Goal: Information Seeking & Learning: Learn about a topic

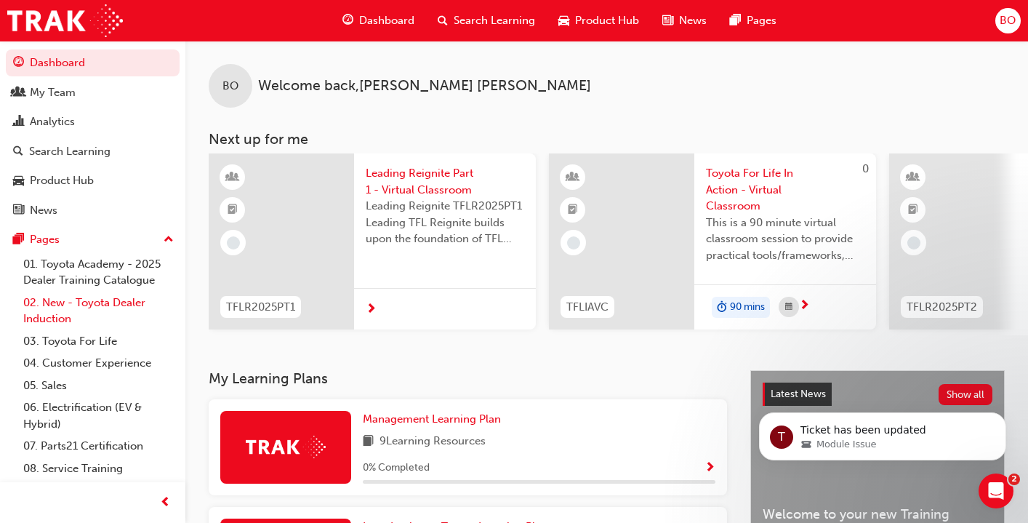
scroll to position [67, 0]
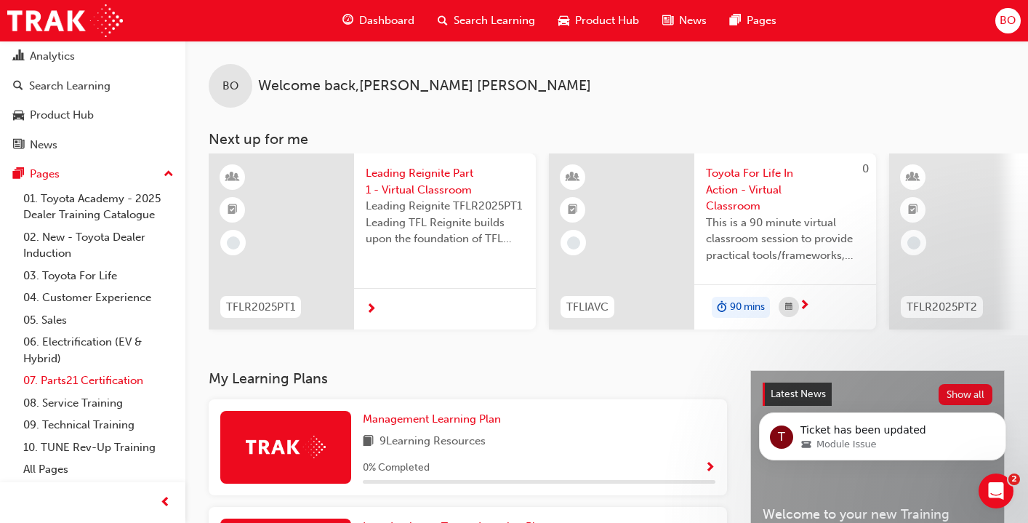
click at [100, 376] on link "07. Parts21 Certification" at bounding box center [98, 381] width 162 height 23
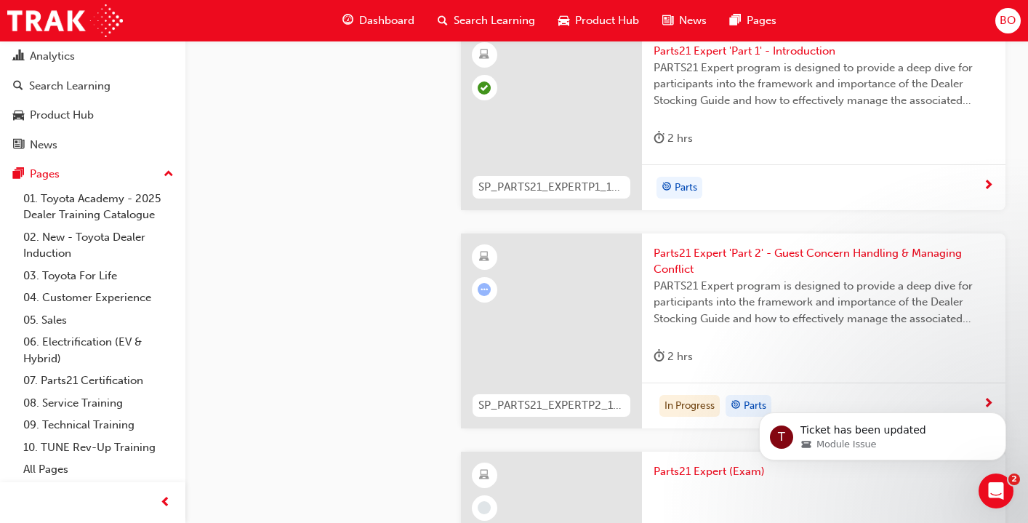
scroll to position [4021, 0]
click at [810, 249] on span "Parts21 Expert 'Part 2' - Guest Concern Handling & Managing Conflict" at bounding box center [824, 260] width 340 height 33
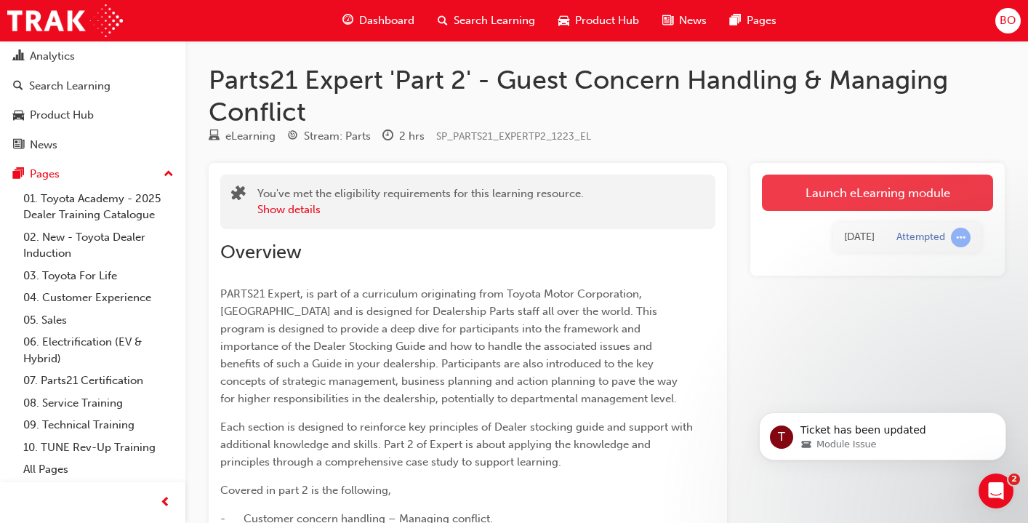
click at [853, 191] on link "Launch eLearning module" at bounding box center [877, 193] width 231 height 36
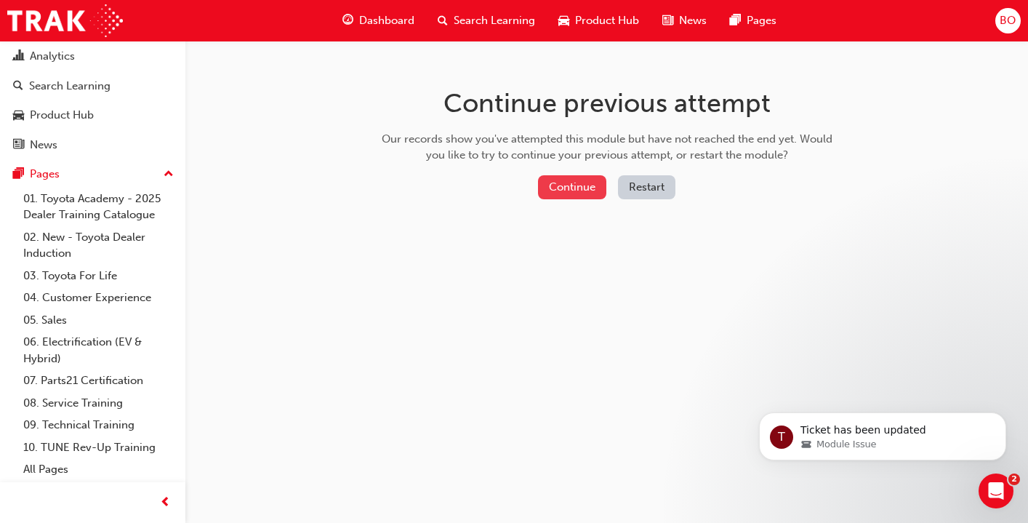
click at [590, 190] on button "Continue" at bounding box center [572, 187] width 68 height 24
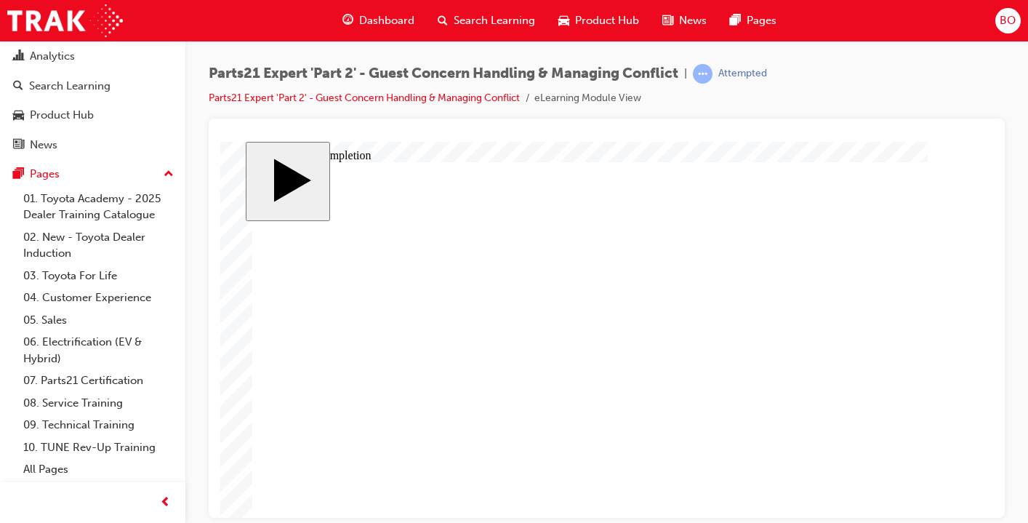
type input "1"
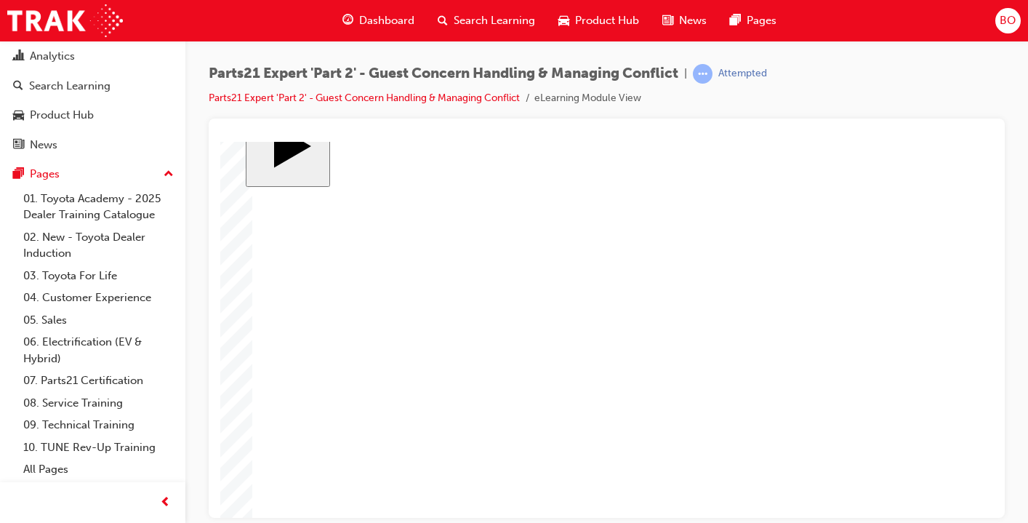
type input "16"
type input "4"
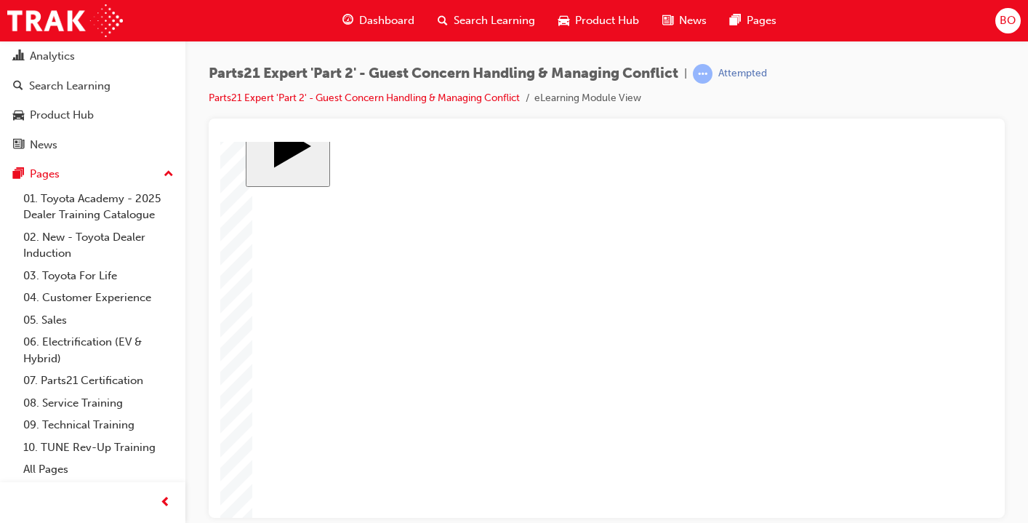
type input "4"
type input "1"
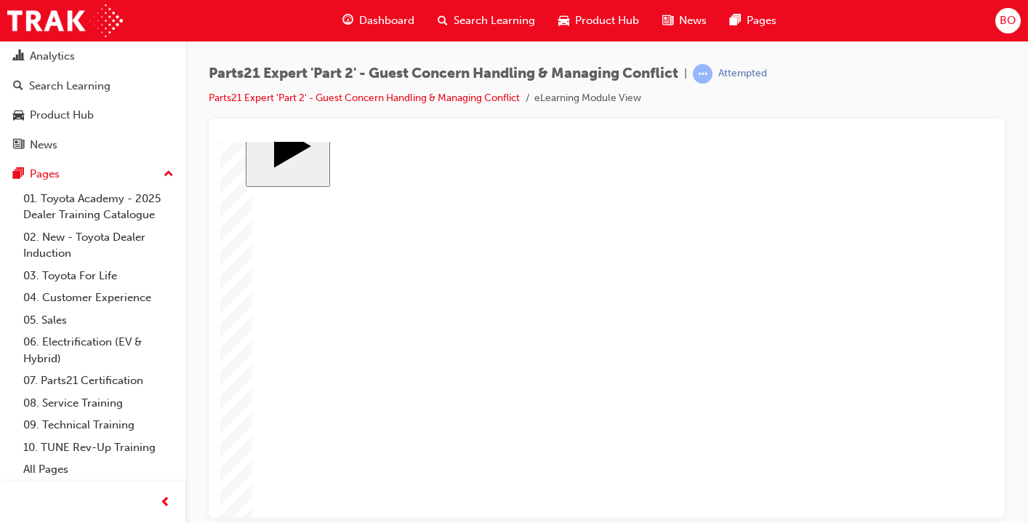
type input "12"
type input "2"
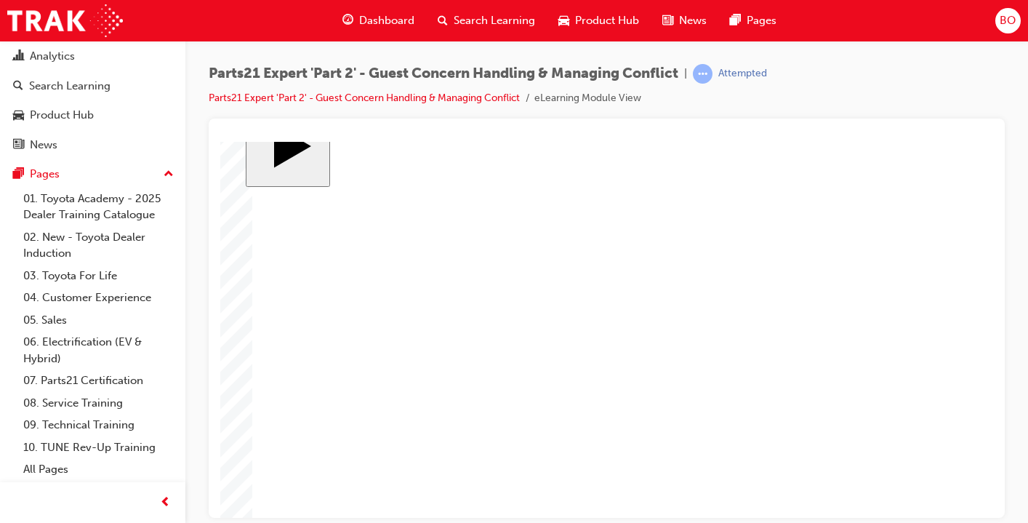
type input "2"
type input "23"
type input "2"
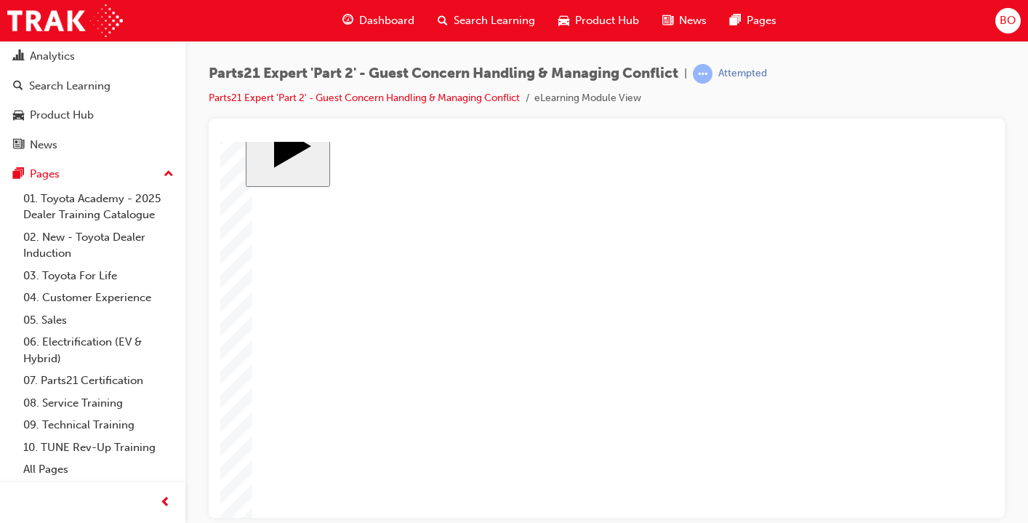
type input "2"
type input "3"
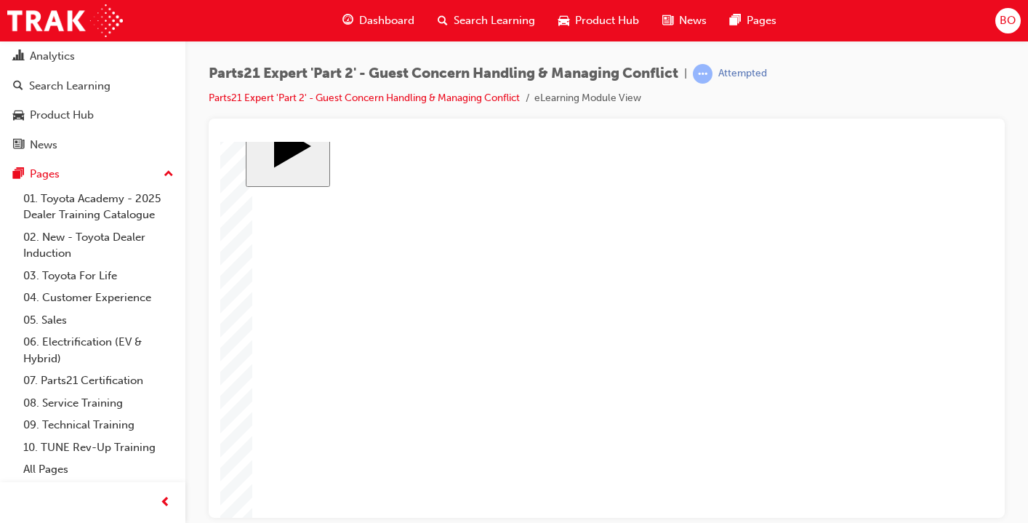
type input "7"
type input "75"
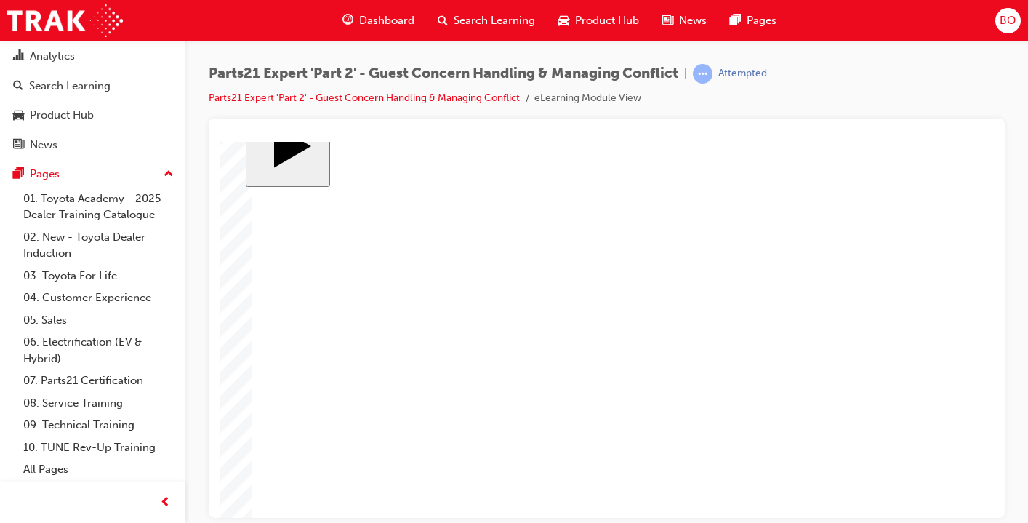
type input "75"
type input "3"
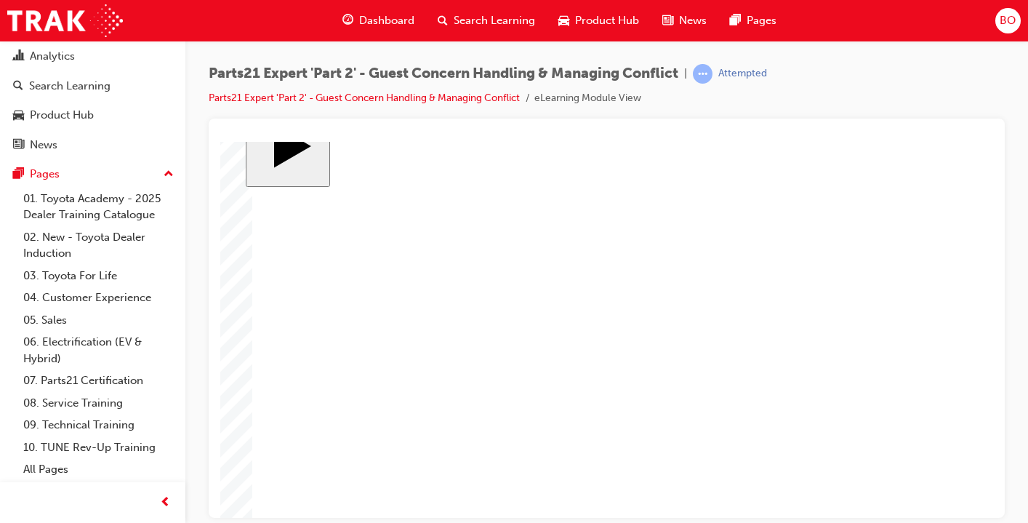
type input "6"
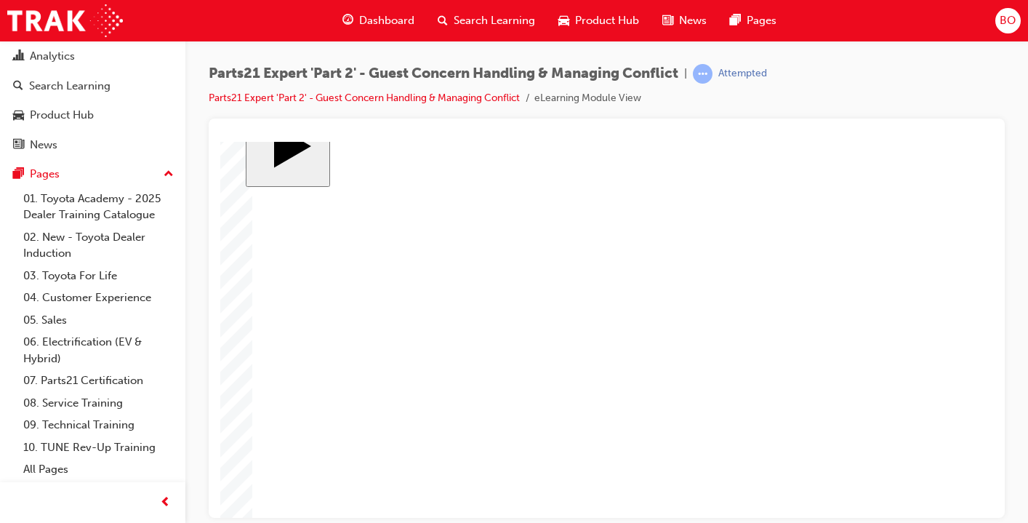
type input "5"
type input "50"
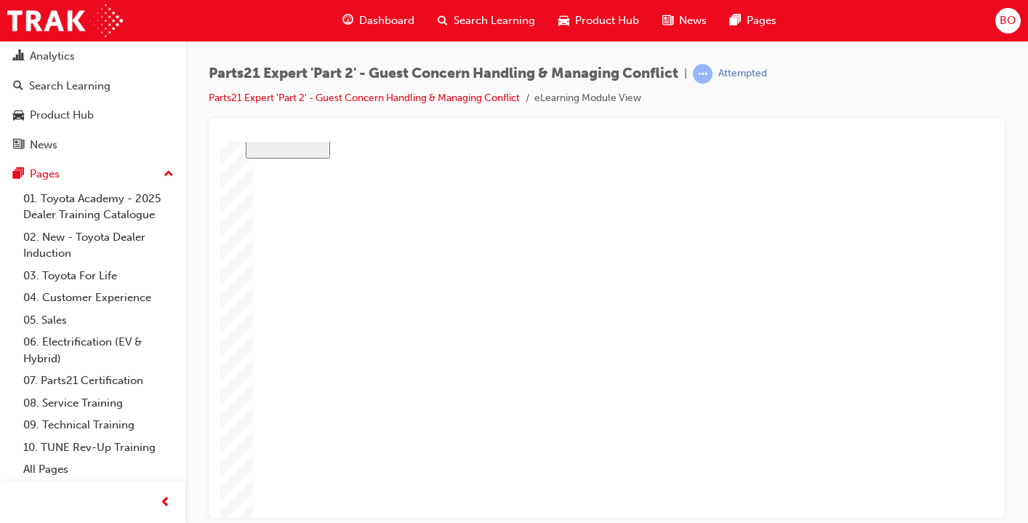
type input "50"
type input "4"
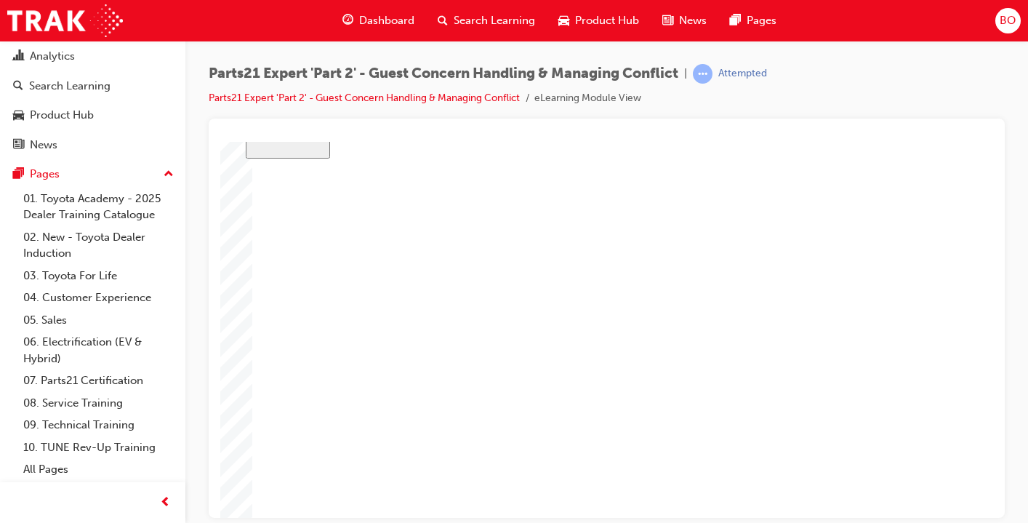
type input "4"
type input "1"
type input "16"
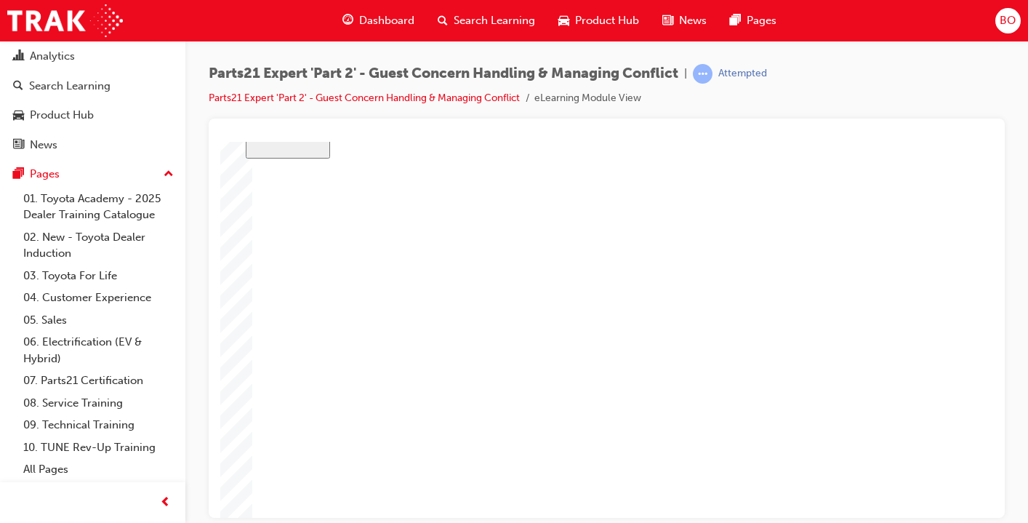
type input "16"
type input "5"
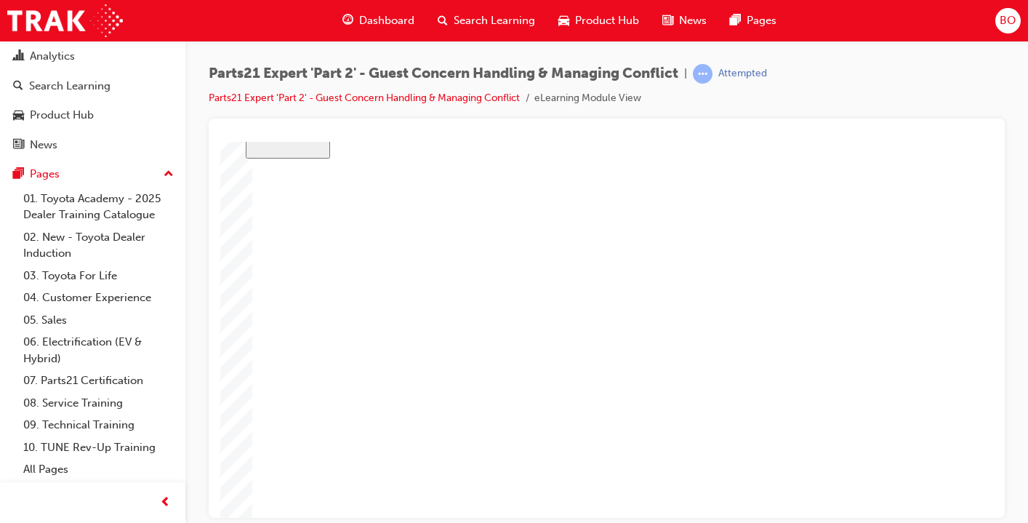
type input "50"
type input "5"
type input "2"
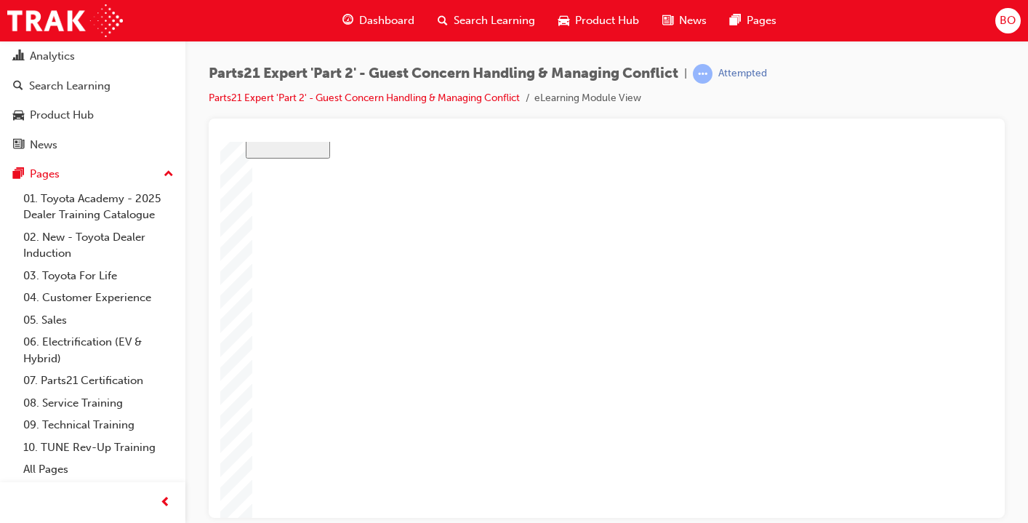
type input "2"
type input "25"
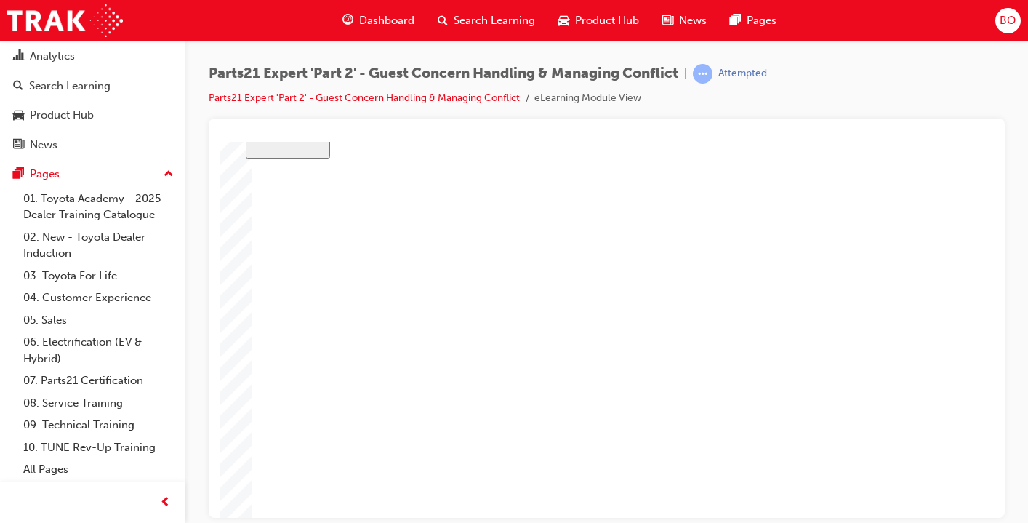
type input "16"
type input "4"
type input "12"
type input "2"
type input "75"
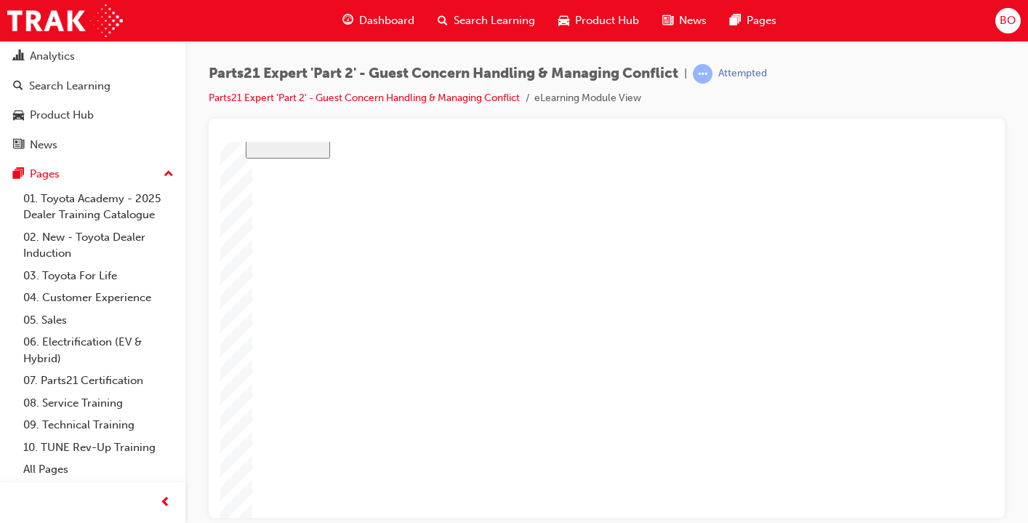
type input "3"
type input "6"
type input "50"
type input "4"
type input "16"
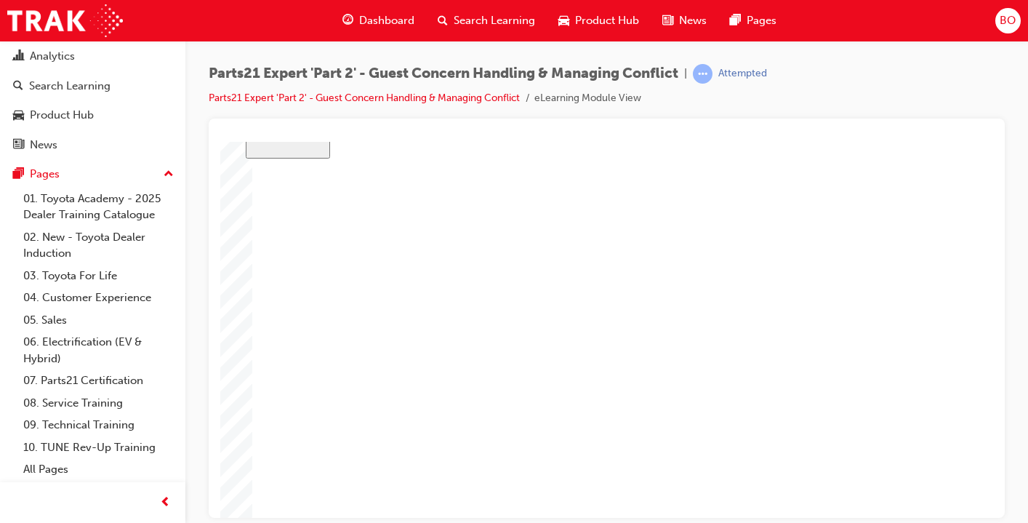
type input "25"
type input "16"
type input "4"
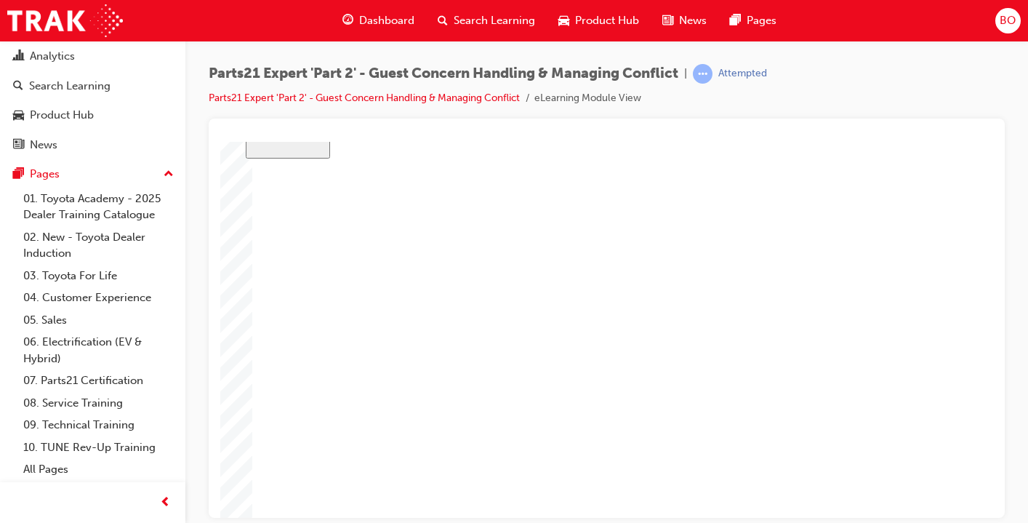
type input "12"
type input "2"
type input "75"
type input "3"
type input "6"
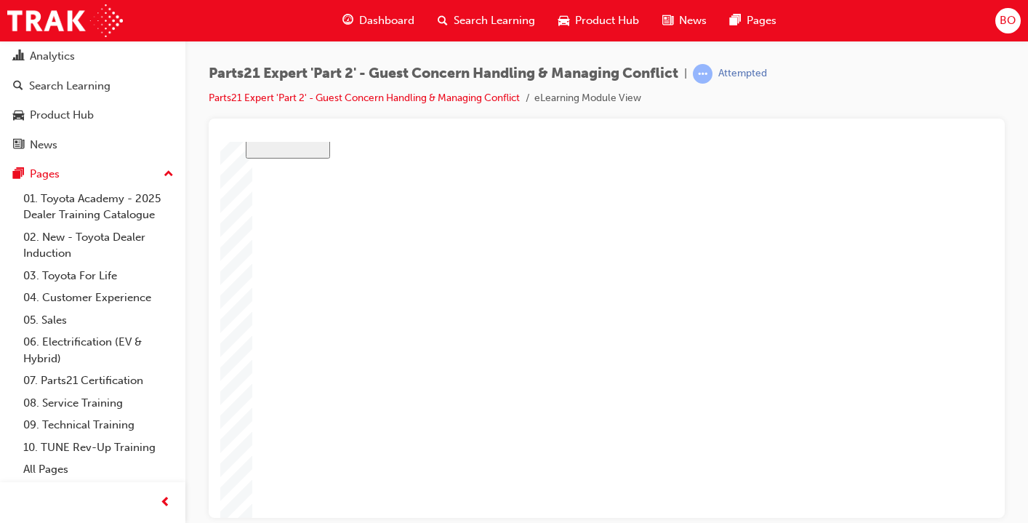
type input "50"
type input "4"
type input "16"
type input "25"
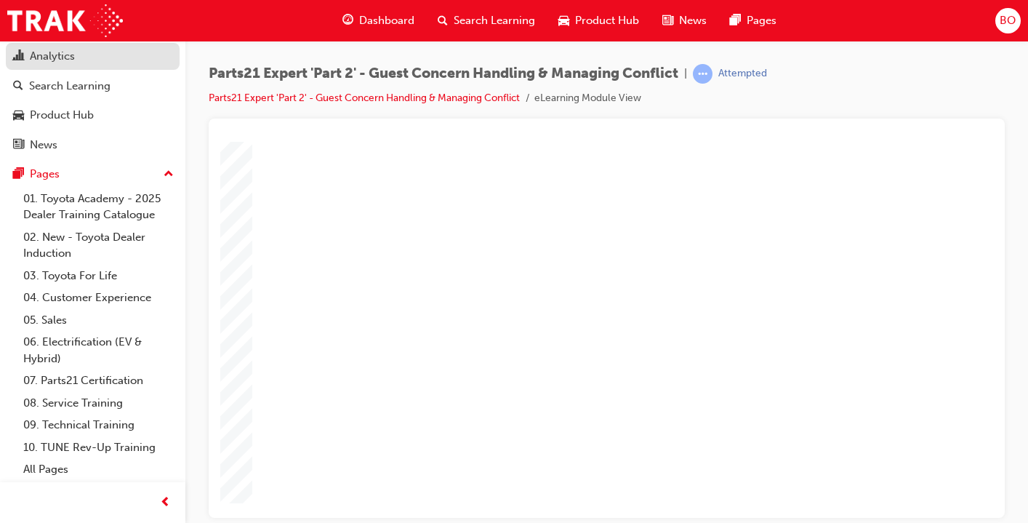
click at [55, 57] on div "Analytics" at bounding box center [52, 56] width 45 height 17
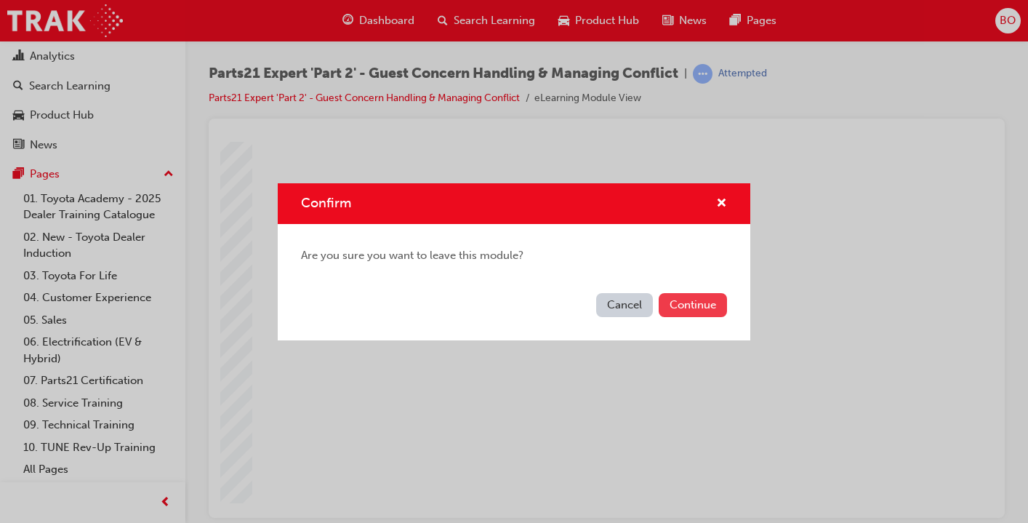
drag, startPoint x: 631, startPoint y: 295, endPoint x: 664, endPoint y: 301, distance: 33.2
click at [664, 301] on div "Cancel Continue" at bounding box center [514, 313] width 473 height 53
click at [682, 300] on button "Continue" at bounding box center [693, 305] width 68 height 24
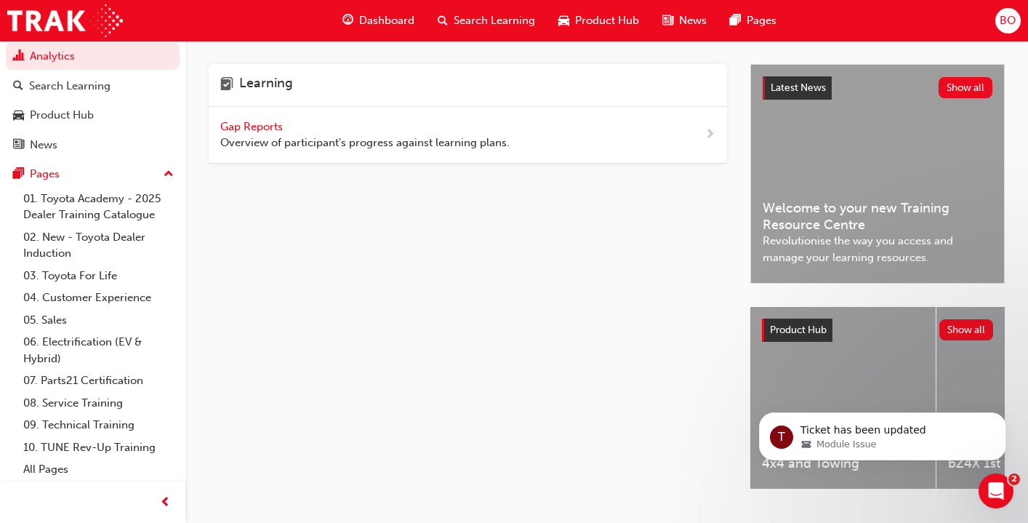
click at [271, 124] on span "Gap Reports" at bounding box center [252, 126] width 65 height 13
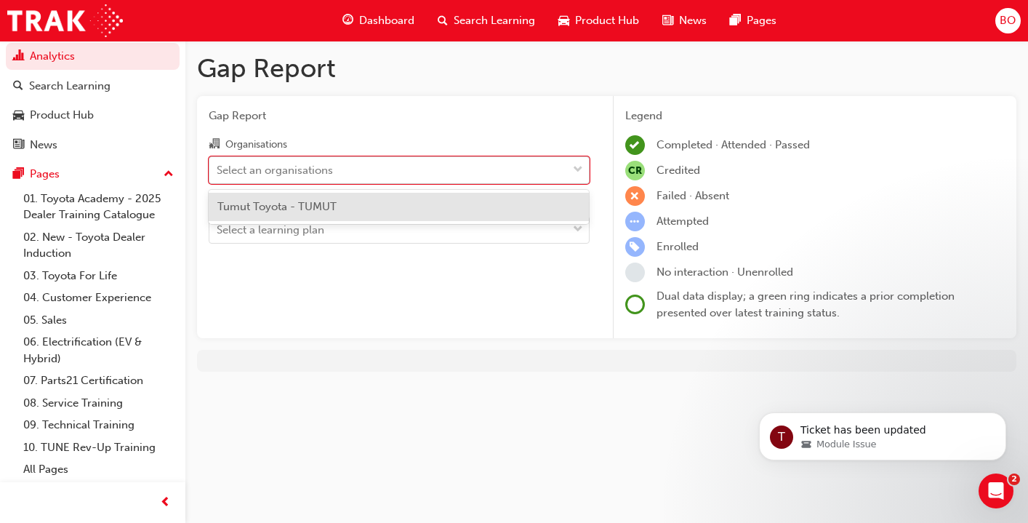
click at [277, 169] on div "Select an organisations" at bounding box center [275, 169] width 116 height 17
click at [218, 169] on input "Organisations option Tumut Toyota - TUMUT focused, 1 of 1. 1 result available. …" at bounding box center [217, 169] width 1 height 12
click at [274, 205] on span "Tumut Toyota - TUMUT" at bounding box center [276, 206] width 119 height 13
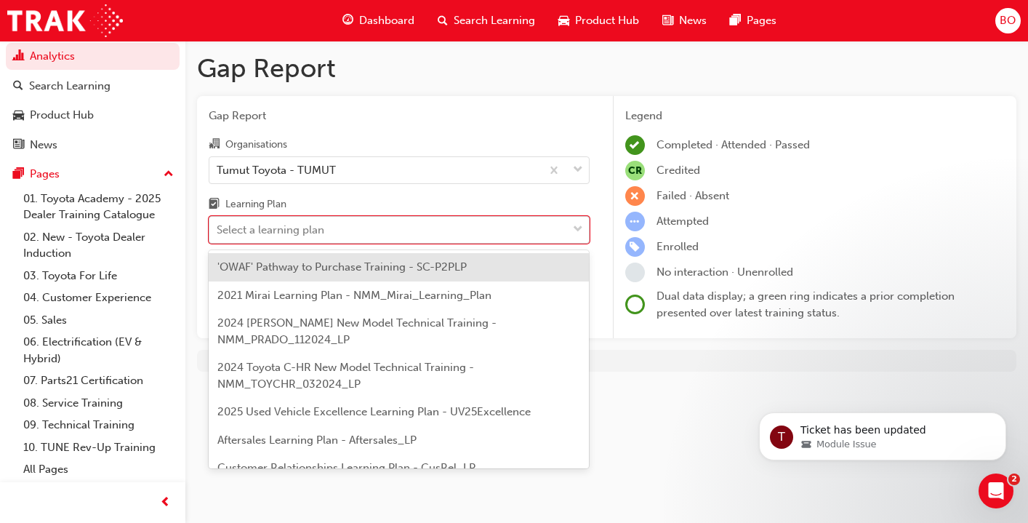
click at [282, 228] on div "Select a learning plan" at bounding box center [271, 230] width 108 height 17
click at [218, 228] on input "Learning Plan option 'OWAF' Pathway to Purchase Training - SC-P2PLP focused, 1 …" at bounding box center [217, 229] width 1 height 12
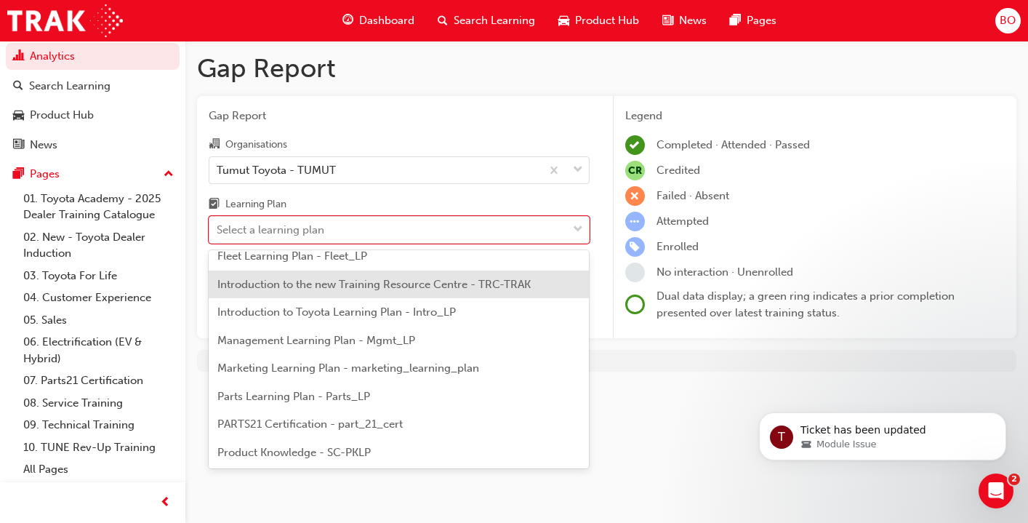
scroll to position [366, 0]
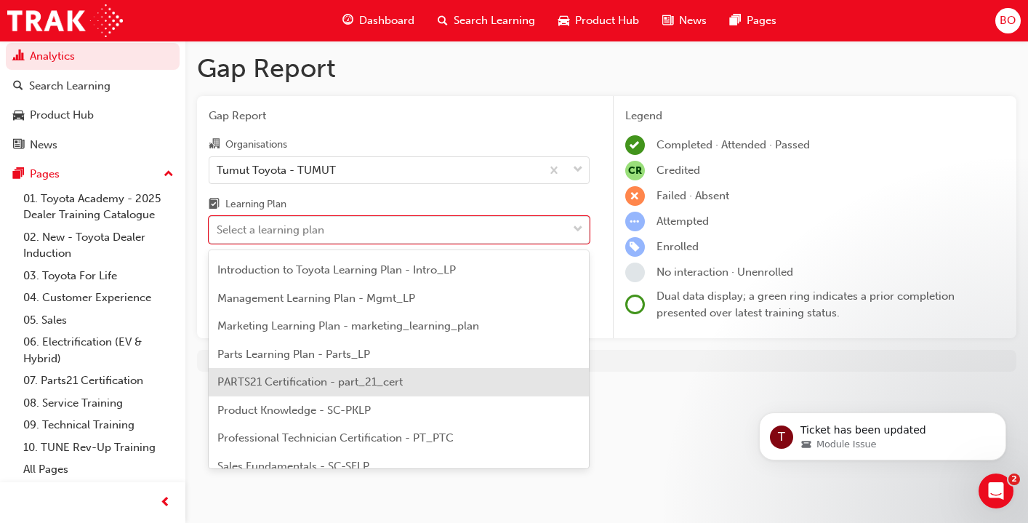
click at [277, 375] on span "PARTS21 Certification - part_21_cert" at bounding box center [309, 381] width 185 height 13
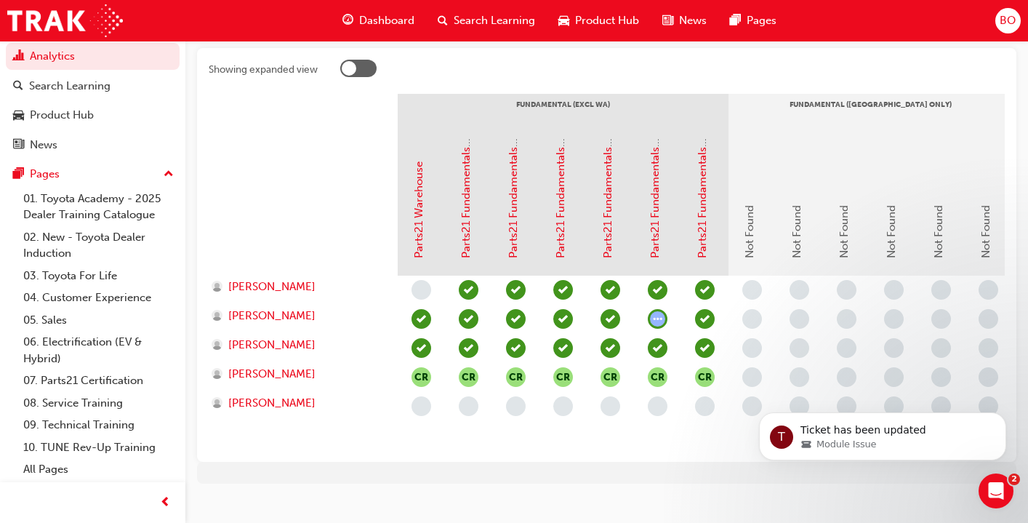
scroll to position [321, 0]
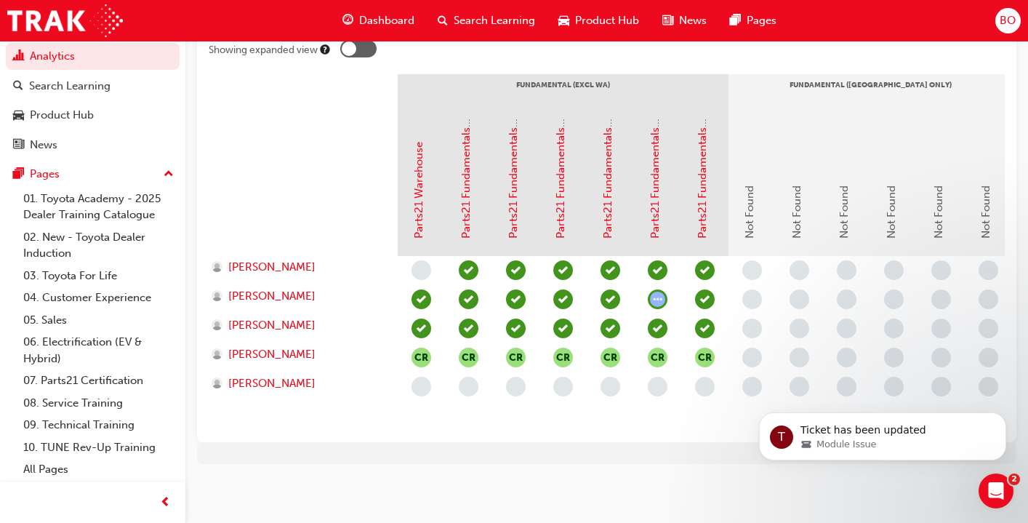
click at [658, 300] on span "learningRecordVerb_ATTEMPT-icon" at bounding box center [658, 299] width 20 height 20
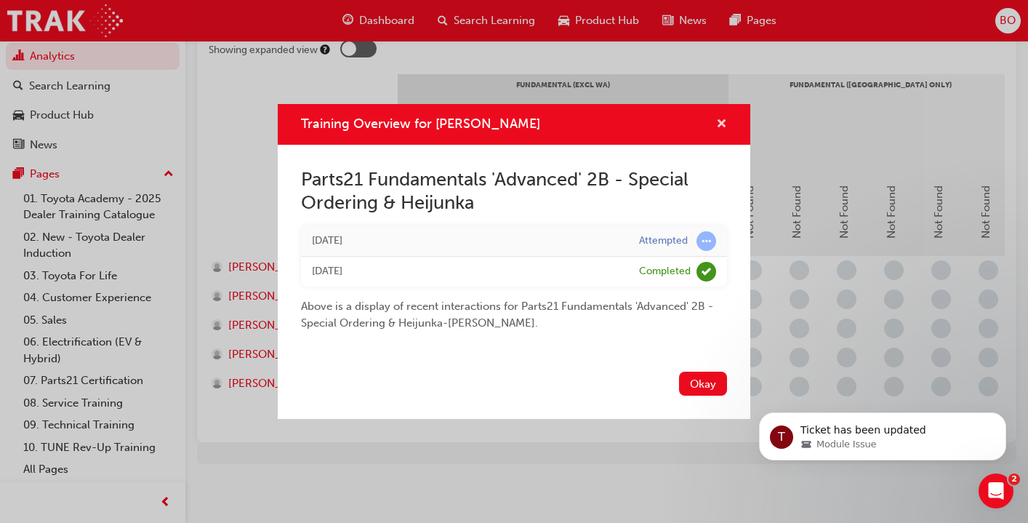
click at [722, 128] on span "cross-icon" at bounding box center [721, 125] width 11 height 13
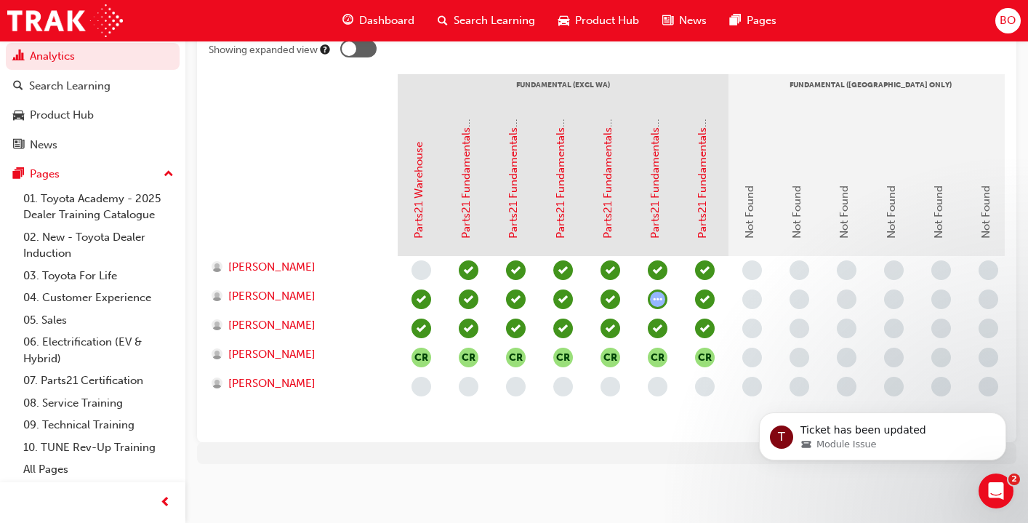
click at [710, 299] on span "learningRecordVerb_COMPLETE-icon" at bounding box center [705, 299] width 20 height 20
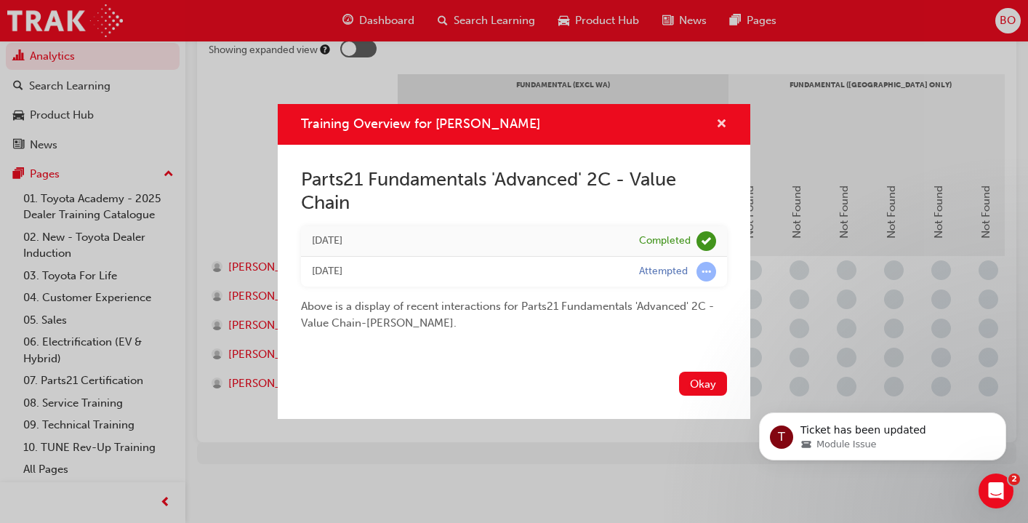
click at [722, 124] on span "cross-icon" at bounding box center [721, 125] width 11 height 13
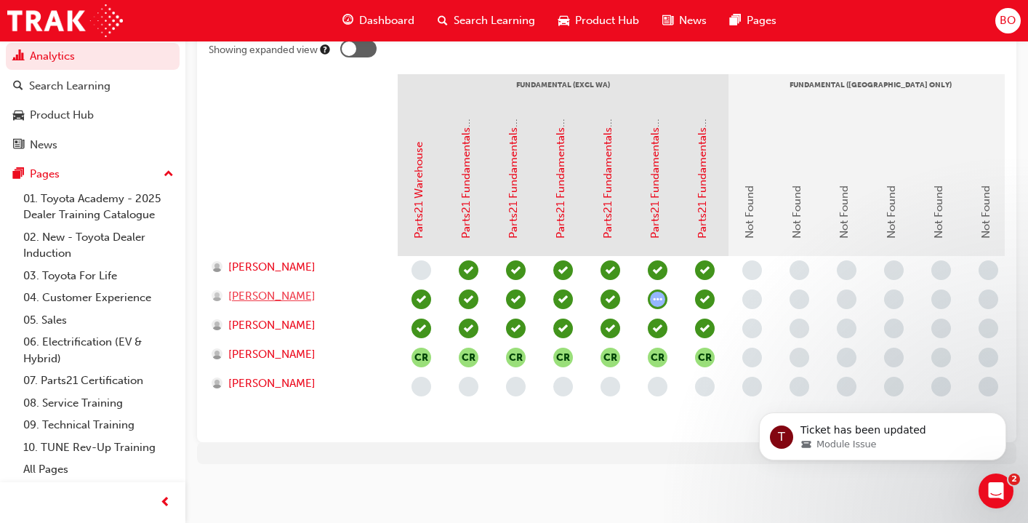
click at [285, 295] on span "[PERSON_NAME]" at bounding box center [271, 296] width 87 height 17
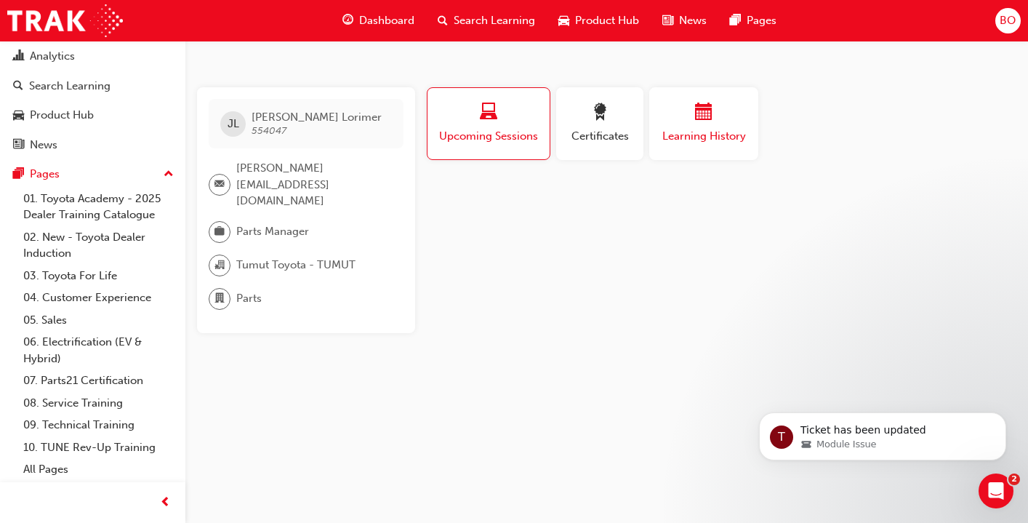
click at [685, 131] on span "Learning History" at bounding box center [703, 136] width 87 height 17
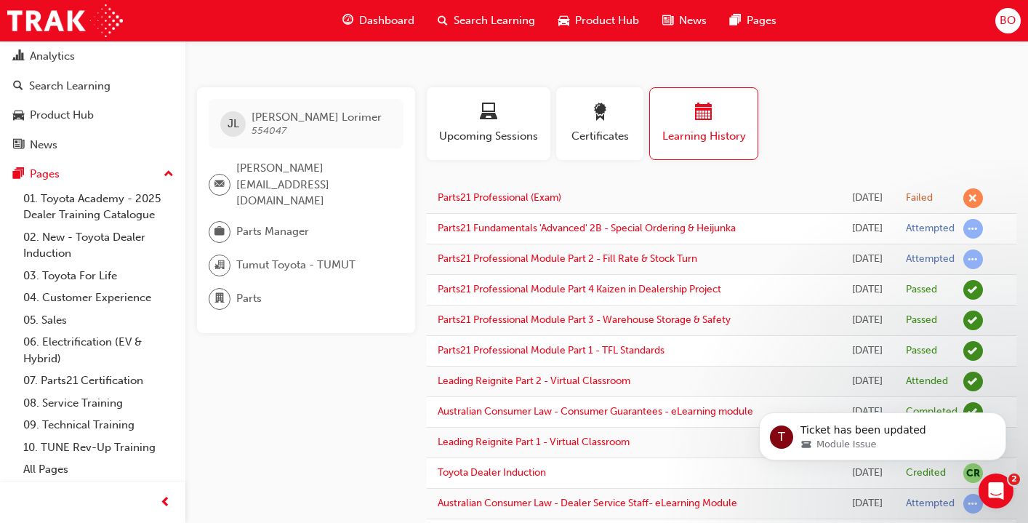
click at [551, 204] on td "Parts21 Professional (Exam)" at bounding box center [634, 198] width 414 height 31
click at [551, 197] on link "Parts21 Professional (Exam)" at bounding box center [500, 197] width 124 height 12
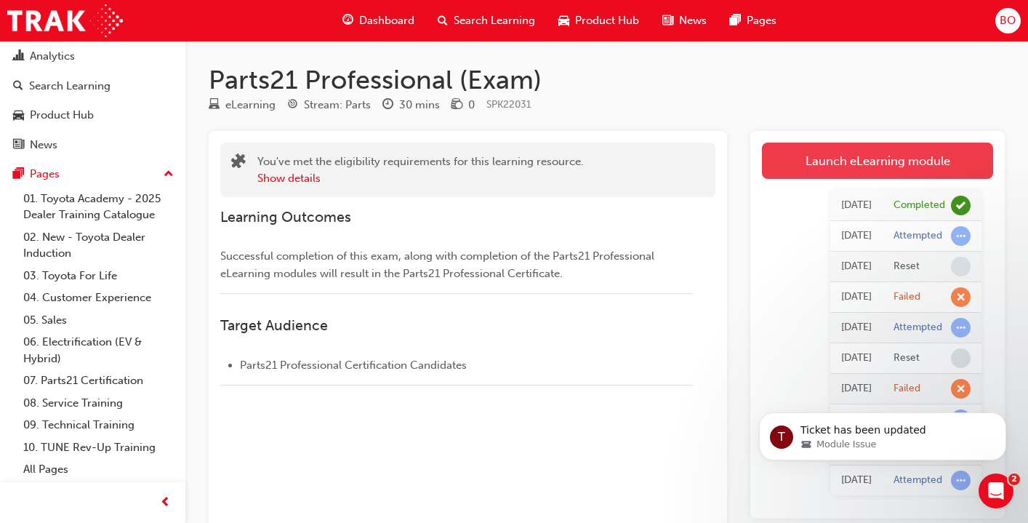
click at [829, 159] on link "Launch eLearning module" at bounding box center [877, 161] width 231 height 36
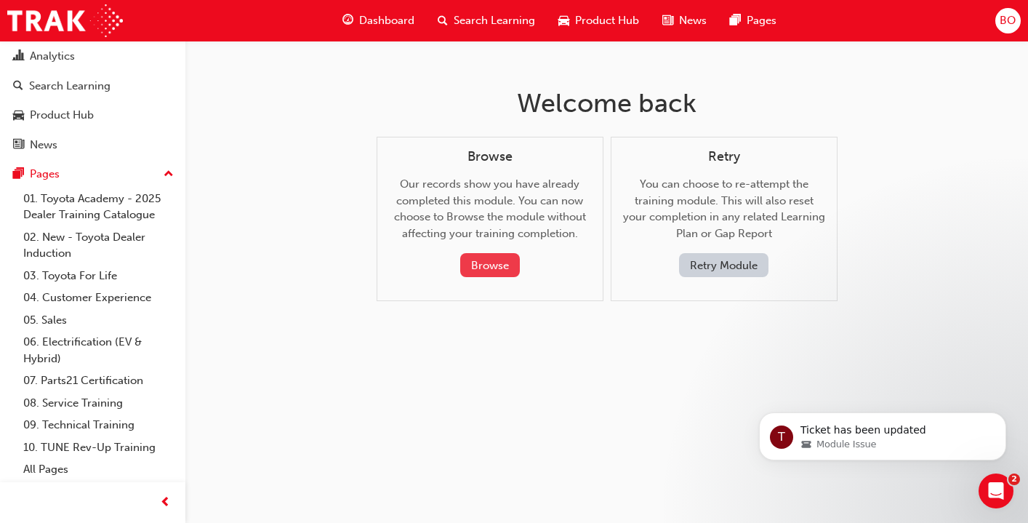
click at [504, 267] on button "Browse" at bounding box center [490, 265] width 60 height 24
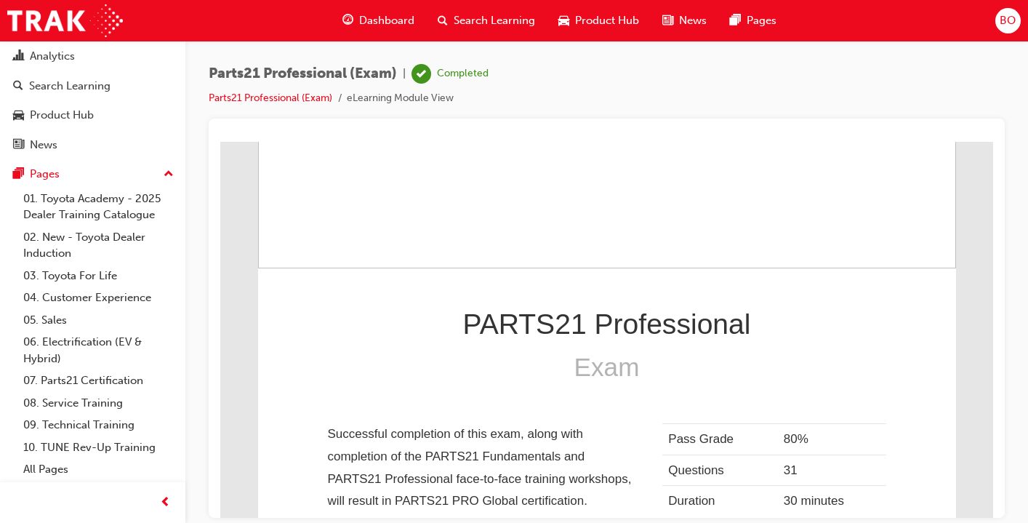
scroll to position [268, 0]
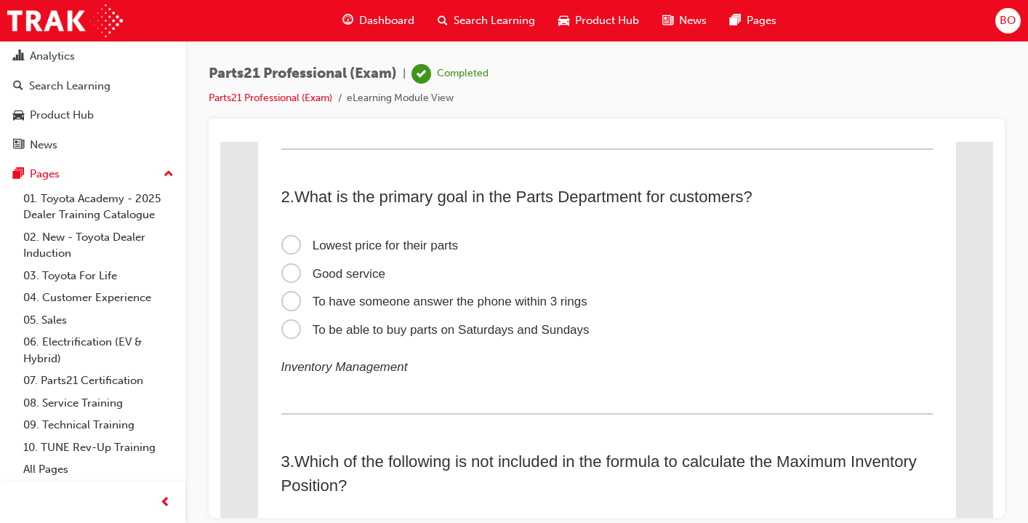
click at [347, 273] on span "Good service" at bounding box center [333, 273] width 104 height 14
click at [220, 141] on input "Good service" at bounding box center [220, 141] width 0 height 0
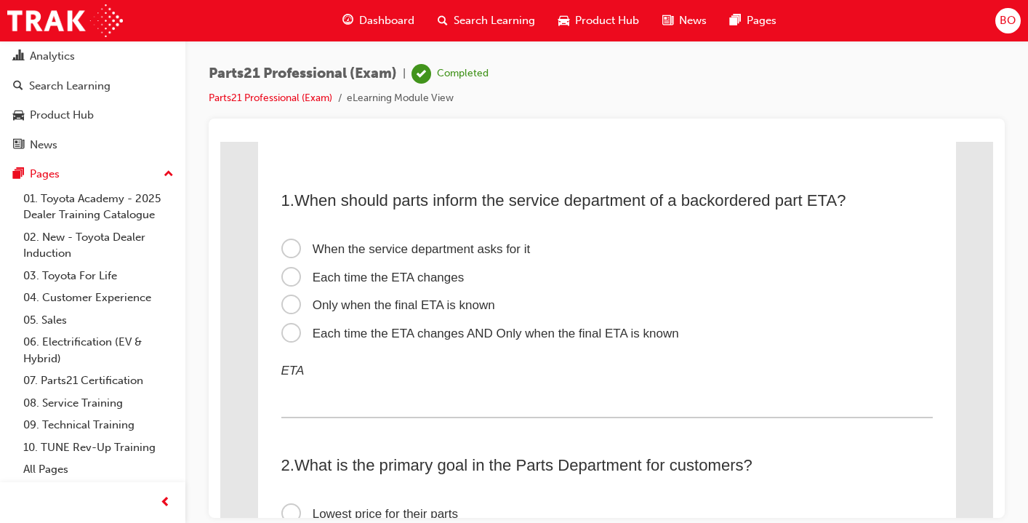
click at [290, 277] on span "Each time the ETA changes" at bounding box center [372, 277] width 183 height 14
click at [220, 141] on input "Each time the ETA changes" at bounding box center [220, 141] width 0 height 0
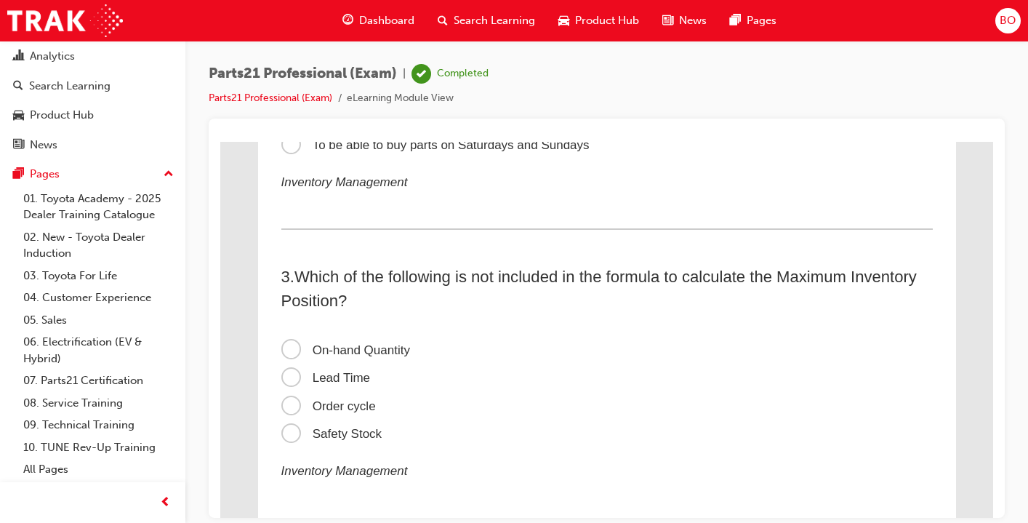
scroll to position [460, 0]
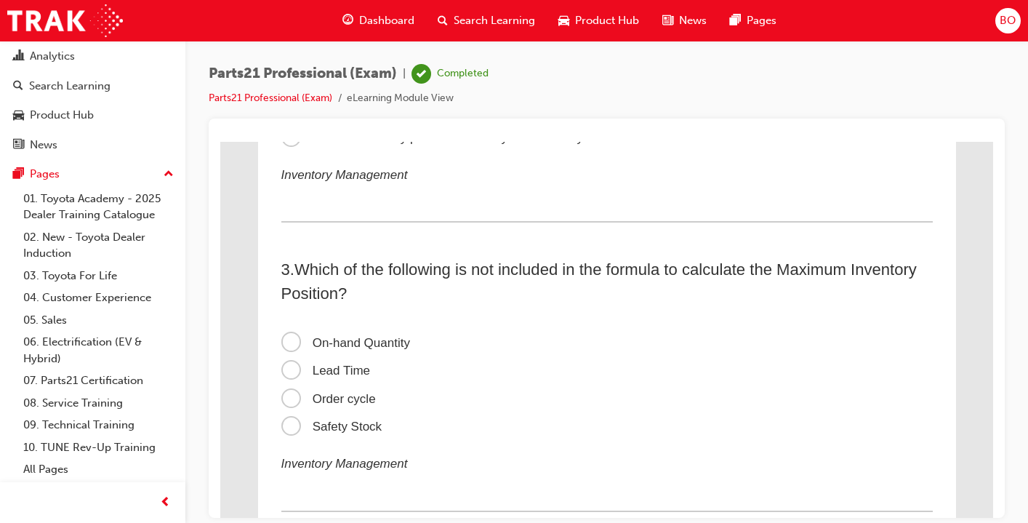
click at [298, 343] on span "On-hand Quantity" at bounding box center [345, 342] width 129 height 14
click at [220, 141] on input "On-hand Quantity" at bounding box center [220, 141] width 0 height 0
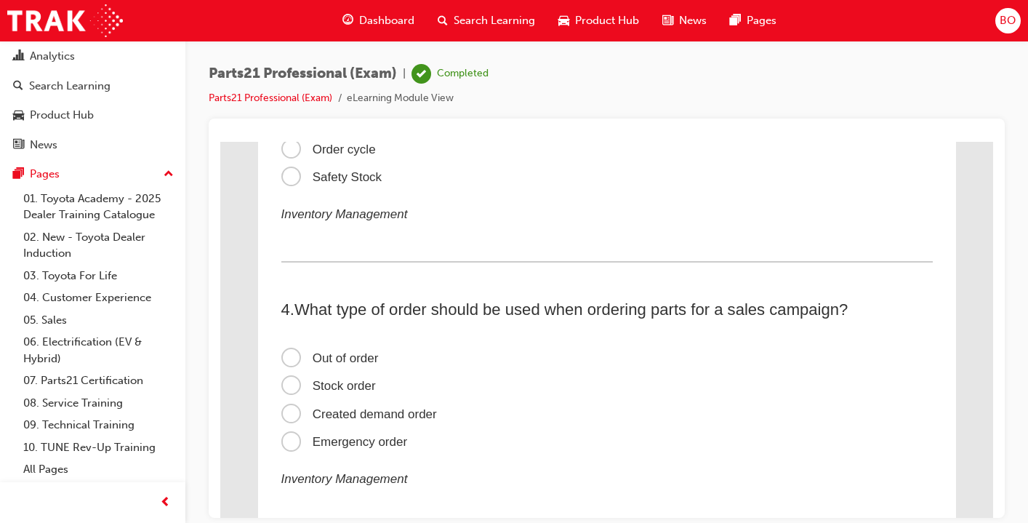
scroll to position [711, 0]
click at [295, 414] on span "Created demand order" at bounding box center [359, 413] width 156 height 14
click at [220, 141] on input "Created demand order" at bounding box center [220, 141] width 0 height 0
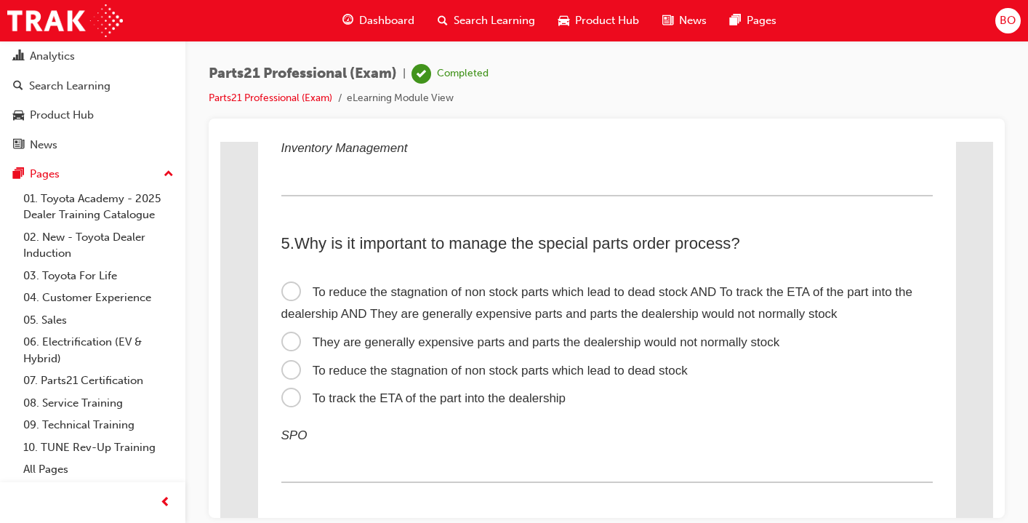
scroll to position [1042, 0]
click at [293, 292] on span "To reduce the stagnation of non stock parts which lead to dead stock AND To tra…" at bounding box center [596, 301] width 631 height 36
click at [220, 141] on input "To reduce the stagnation of non stock parts which lead to dead stock AND To tra…" at bounding box center [220, 141] width 0 height 0
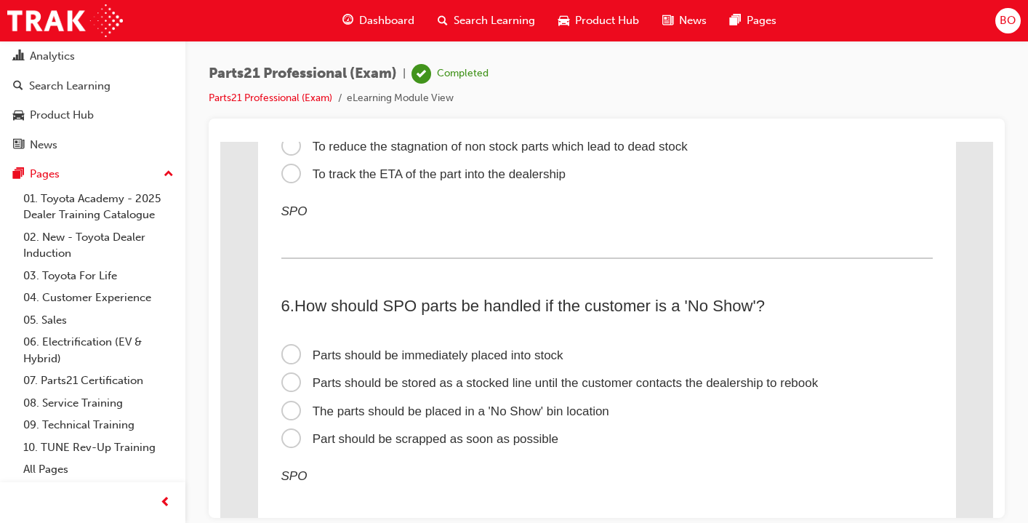
scroll to position [1266, 0]
click at [297, 404] on span "The parts should be placed in a 'No Show' bin location" at bounding box center [445, 409] width 328 height 14
click at [220, 141] on input "The parts should be placed in a 'No Show' bin location" at bounding box center [220, 141] width 0 height 0
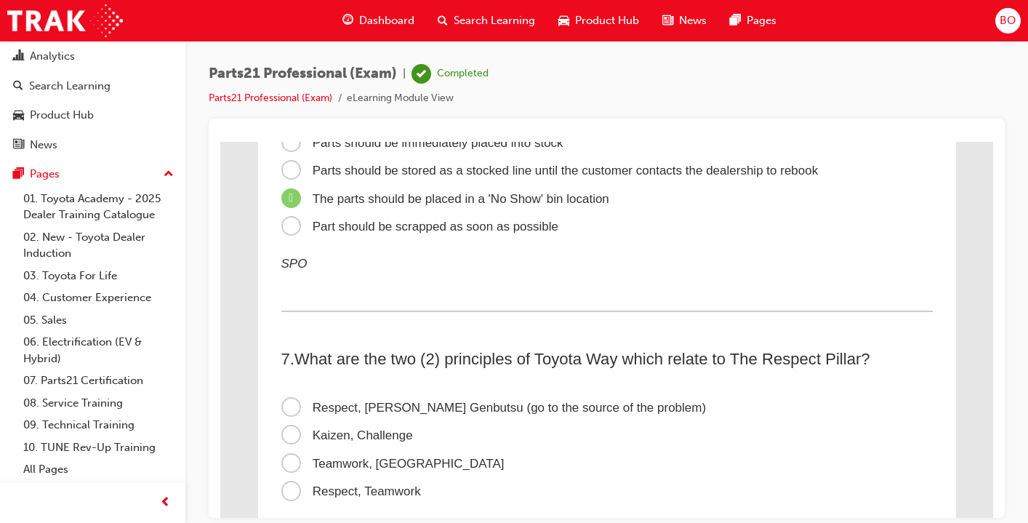
scroll to position [1545, 0]
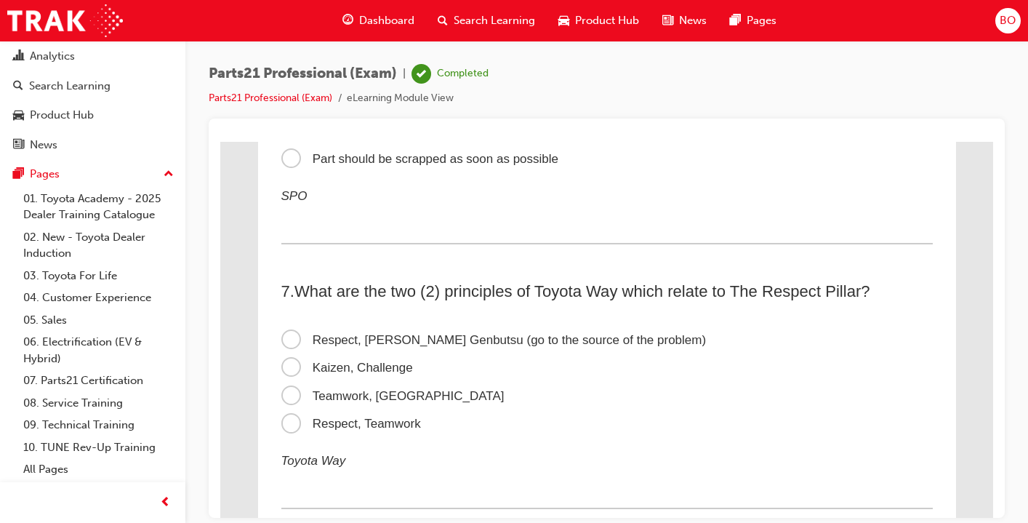
click at [292, 430] on span "Respect, Teamwork" at bounding box center [351, 423] width 140 height 14
click at [220, 141] on input "Respect, Teamwork" at bounding box center [220, 141] width 0 height 0
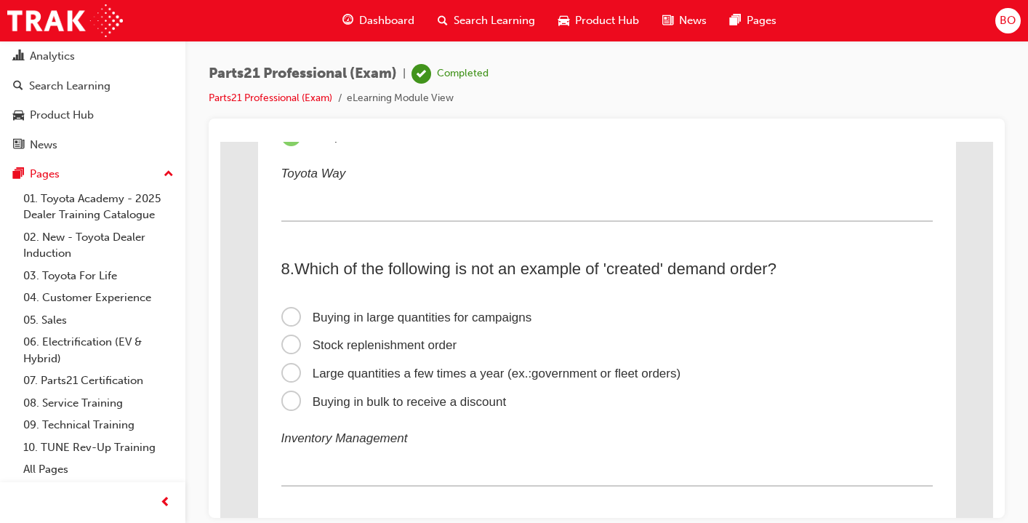
scroll to position [1850, 0]
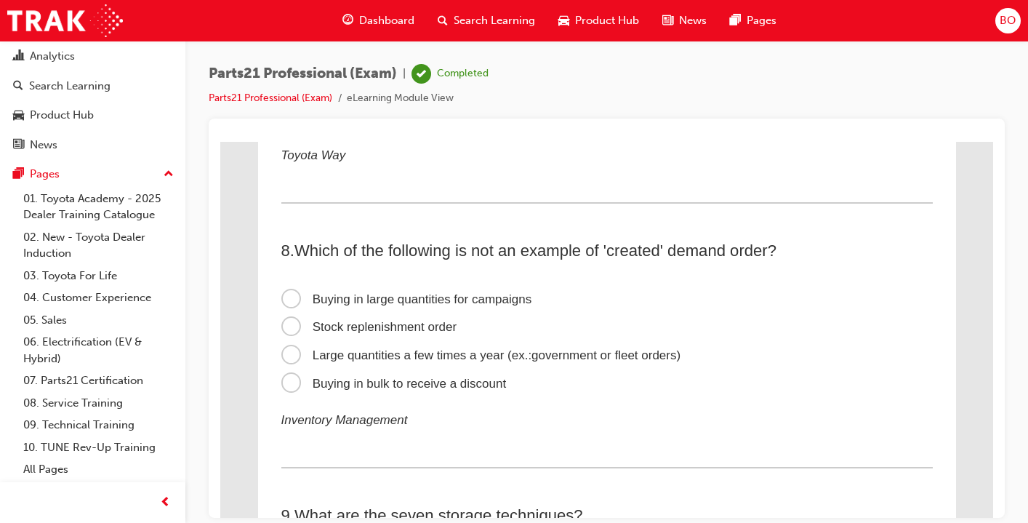
click at [297, 333] on span "Stock replenishment order" at bounding box center [369, 326] width 176 height 14
click at [220, 141] on input "Stock replenishment order" at bounding box center [220, 141] width 0 height 0
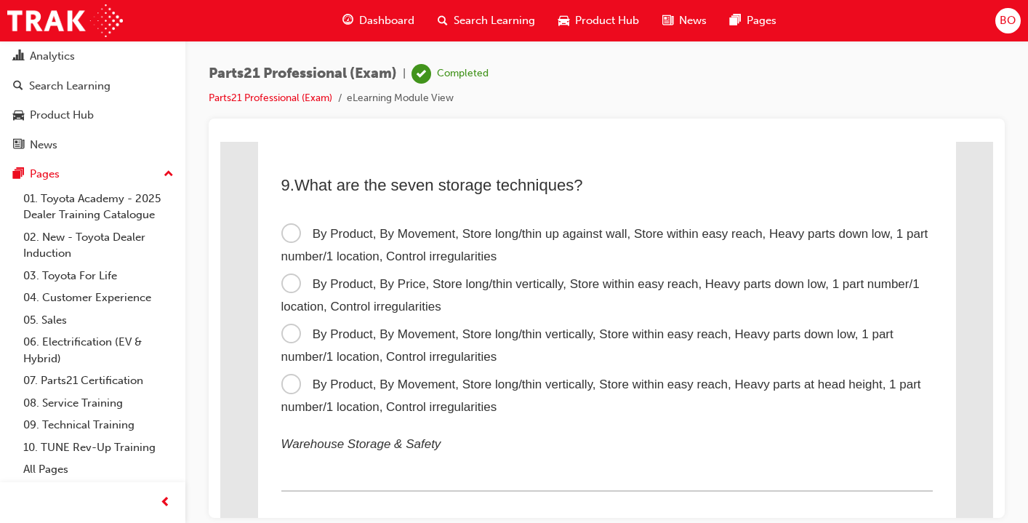
scroll to position [2184, 0]
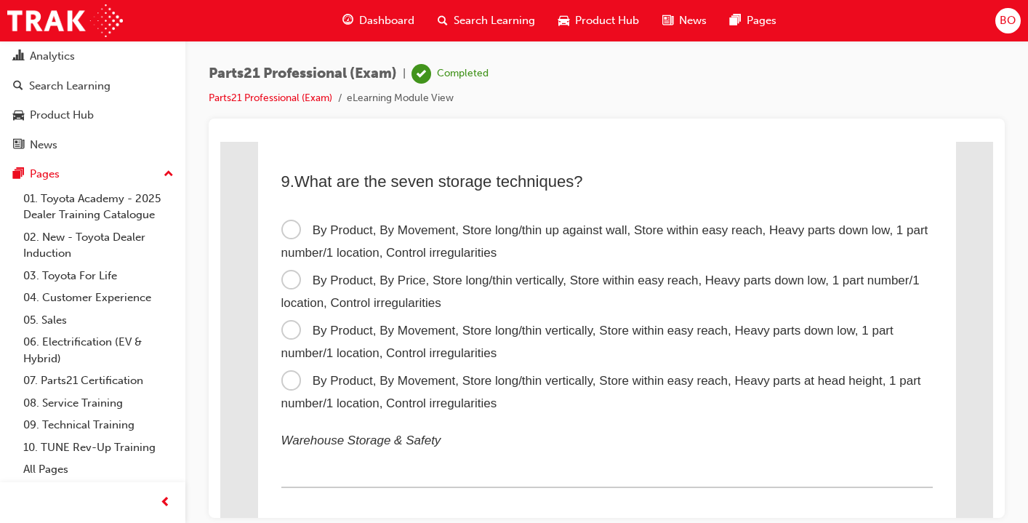
click at [295, 335] on span "By Product, By Movement, Store long/thin vertically, Store within easy reach, H…" at bounding box center [587, 341] width 612 height 36
click at [220, 141] on input "By Product, By Movement, Store long/thin vertically, Store within easy reach, H…" at bounding box center [220, 141] width 0 height 0
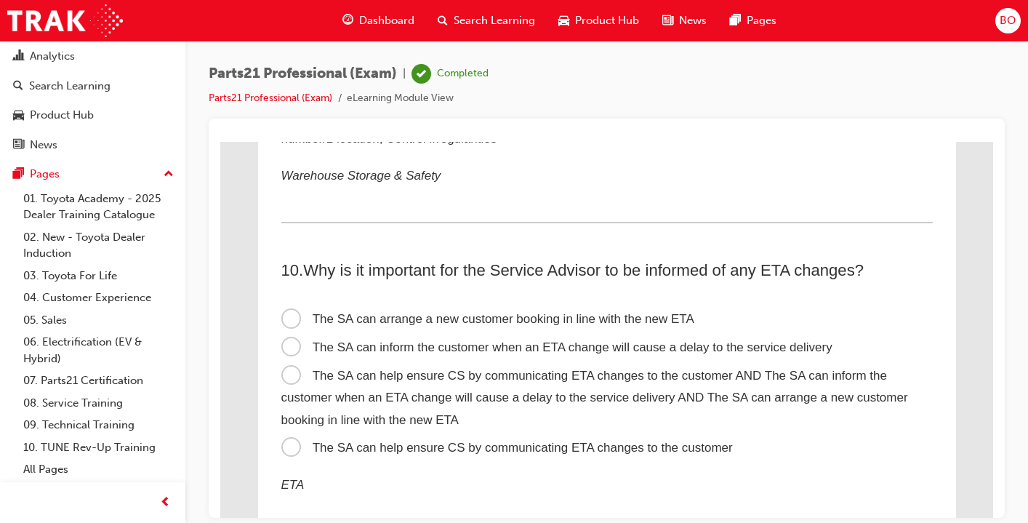
scroll to position [2460, 0]
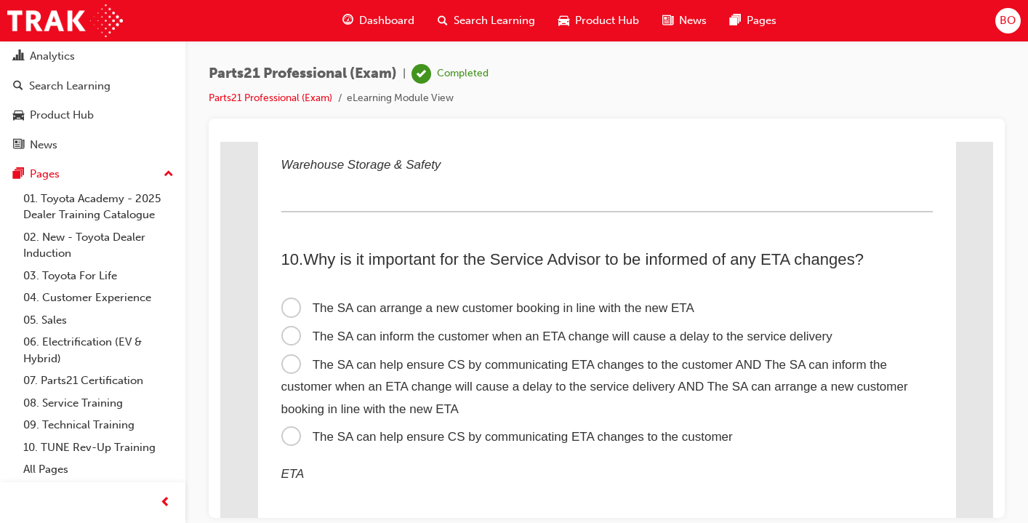
click at [293, 367] on span "The SA can help ensure CS by communicating ETA changes to the customer AND The …" at bounding box center [594, 386] width 627 height 58
click at [220, 141] on input "The SA can help ensure CS by communicating ETA changes to the customer AND The …" at bounding box center [220, 141] width 0 height 0
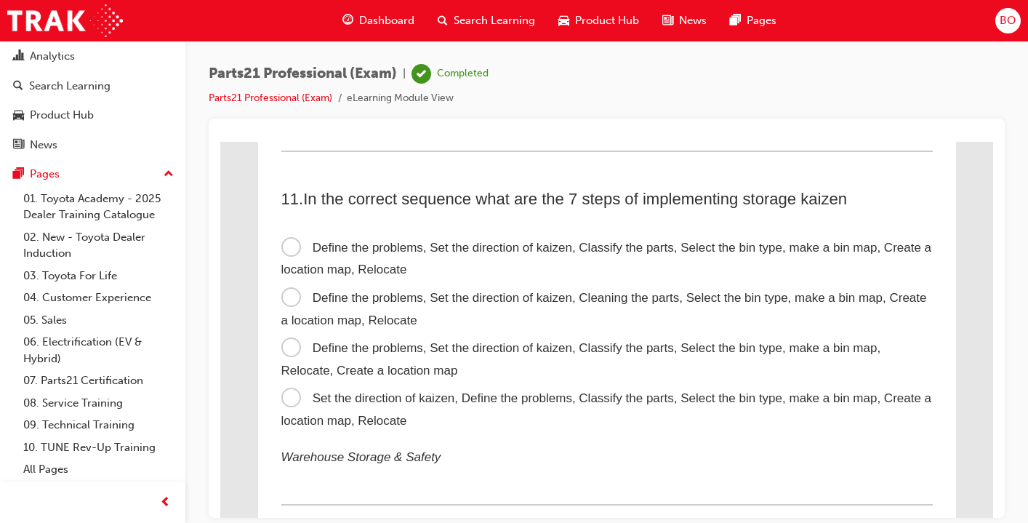
scroll to position [2825, 0]
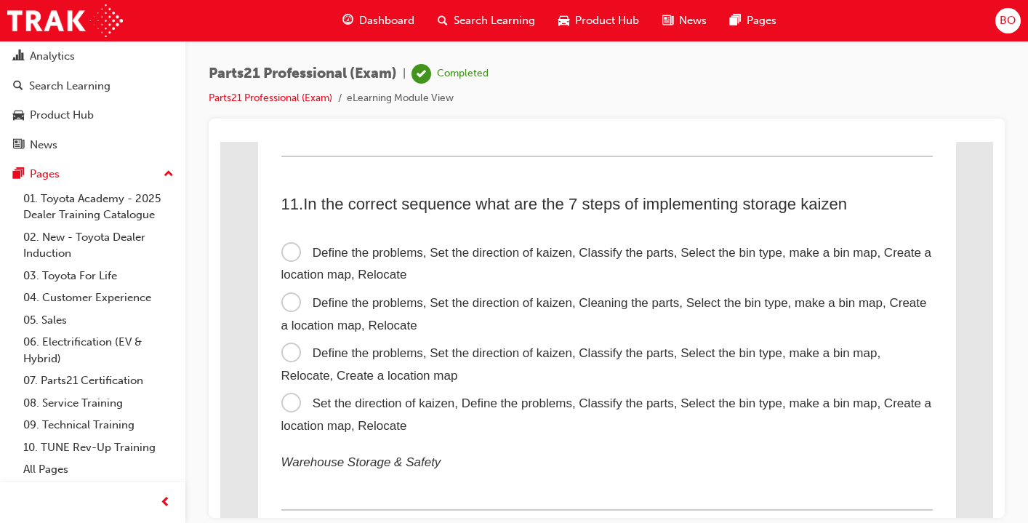
click at [296, 363] on span "Define the problems, Set the direction of kaizen, Classify the parts, Select th…" at bounding box center [581, 363] width 600 height 36
click at [220, 141] on input "Define the problems, Set the direction of kaizen, Classify the parts, Select th…" at bounding box center [220, 141] width 0 height 0
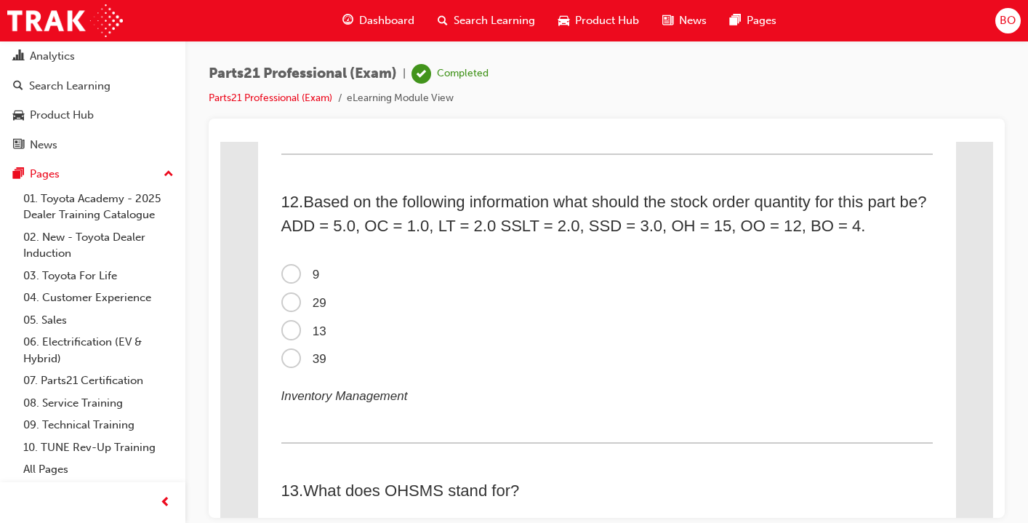
scroll to position [3182, 0]
click at [297, 274] on span "9" at bounding box center [300, 272] width 39 height 14
click at [220, 141] on input "9" at bounding box center [220, 141] width 0 height 0
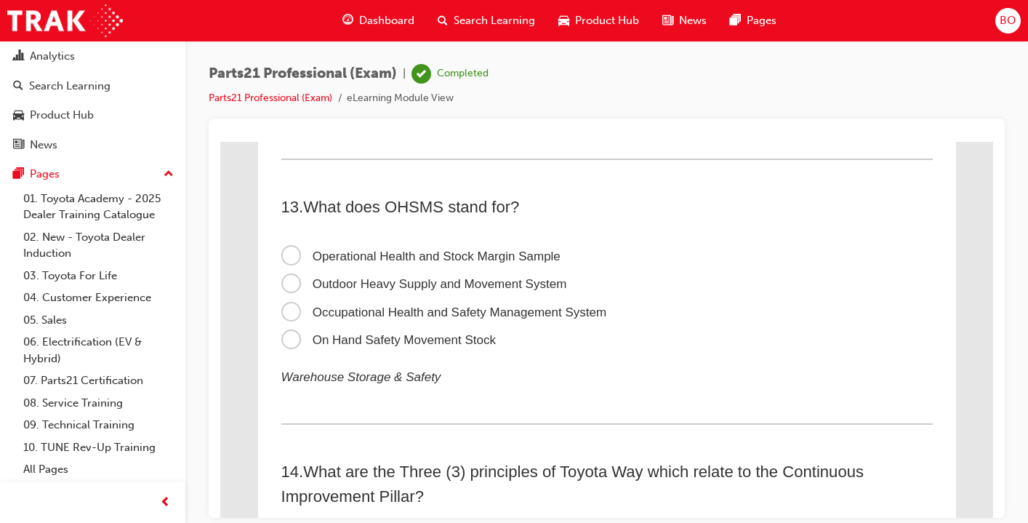
scroll to position [3473, 0]
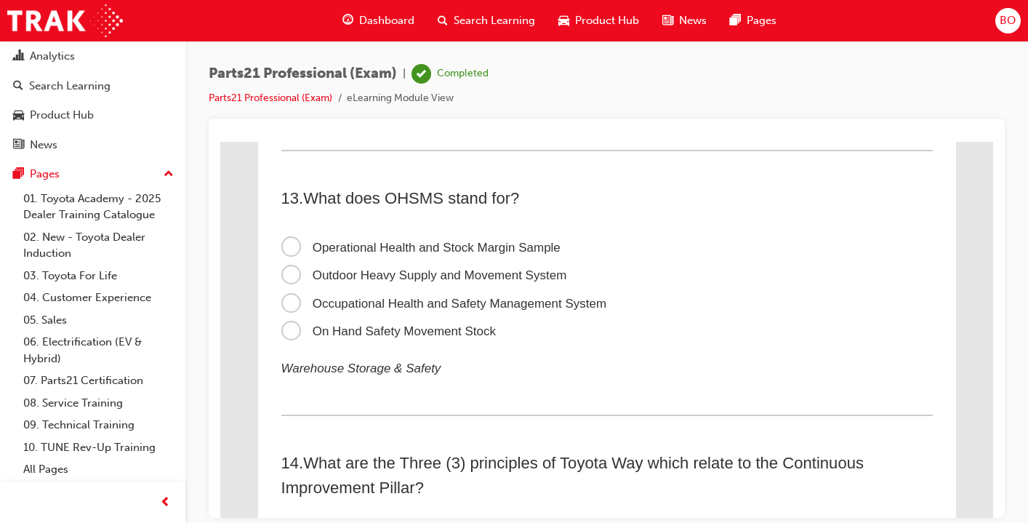
click at [297, 307] on span "Occupational Health and Safety Management System" at bounding box center [444, 303] width 326 height 14
click at [220, 141] on input "Occupational Health and Safety Management System" at bounding box center [220, 141] width 0 height 0
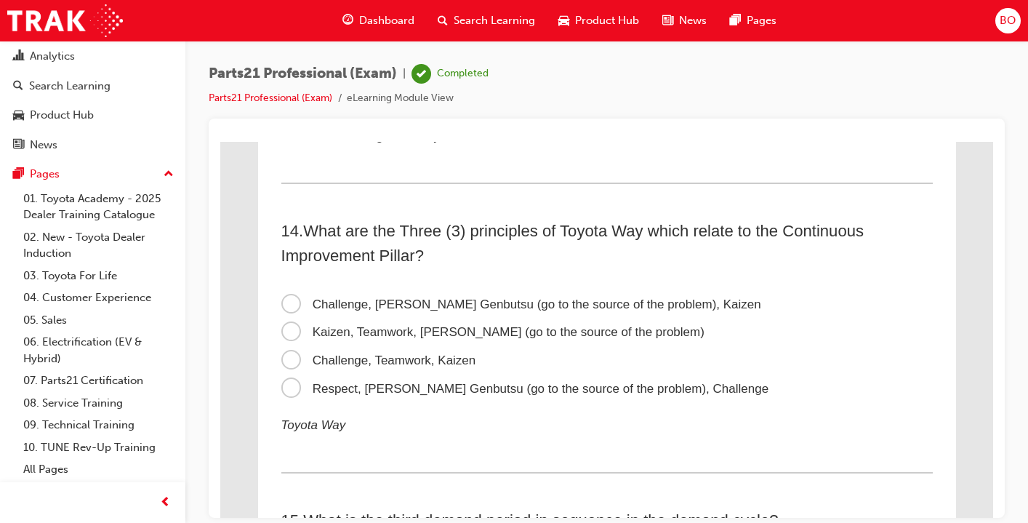
scroll to position [3707, 0]
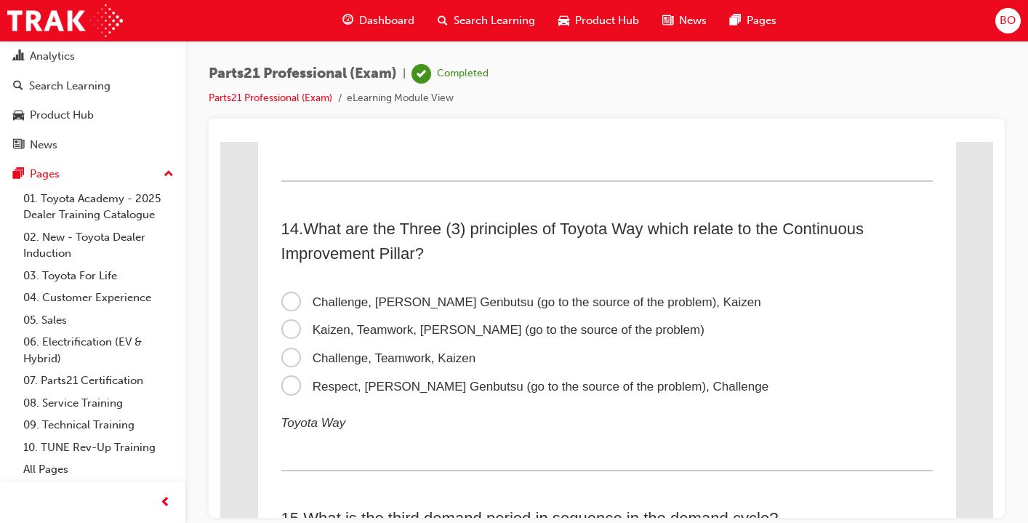
click at [298, 334] on span "Kaizen, Teamwork, [PERSON_NAME] (go to the source of the problem)" at bounding box center [492, 329] width 423 height 14
click at [220, 141] on input "Kaizen, Teamwork, [PERSON_NAME] (go to the source of the problem)" at bounding box center [220, 141] width 0 height 0
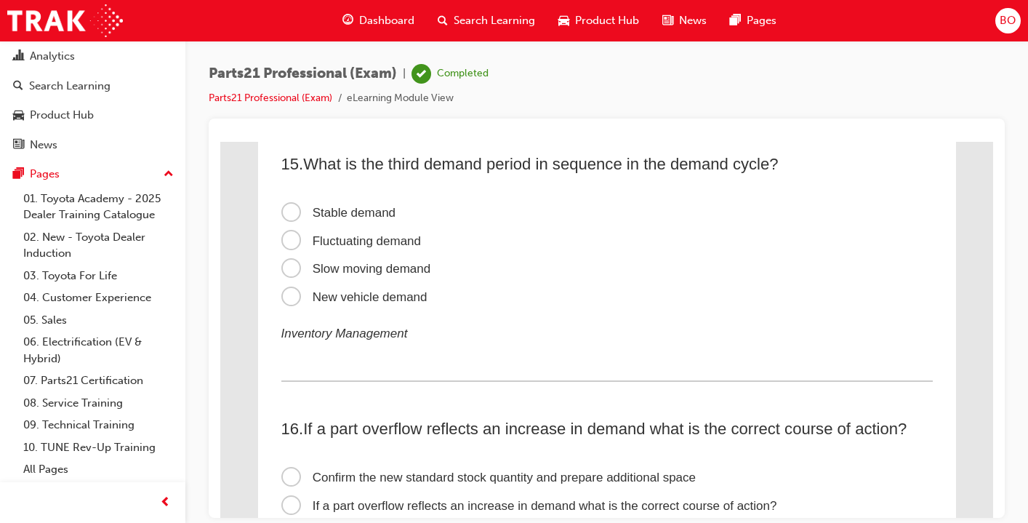
scroll to position [4063, 0]
click at [297, 300] on span "New vehicle demand" at bounding box center [354, 295] width 146 height 14
click at [220, 141] on input "New vehicle demand" at bounding box center [220, 141] width 0 height 0
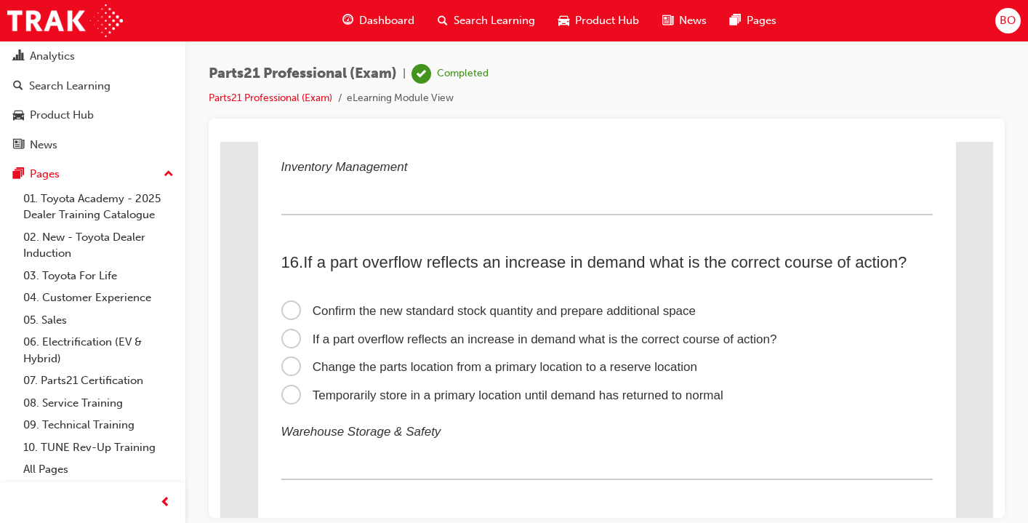
scroll to position [4236, 0]
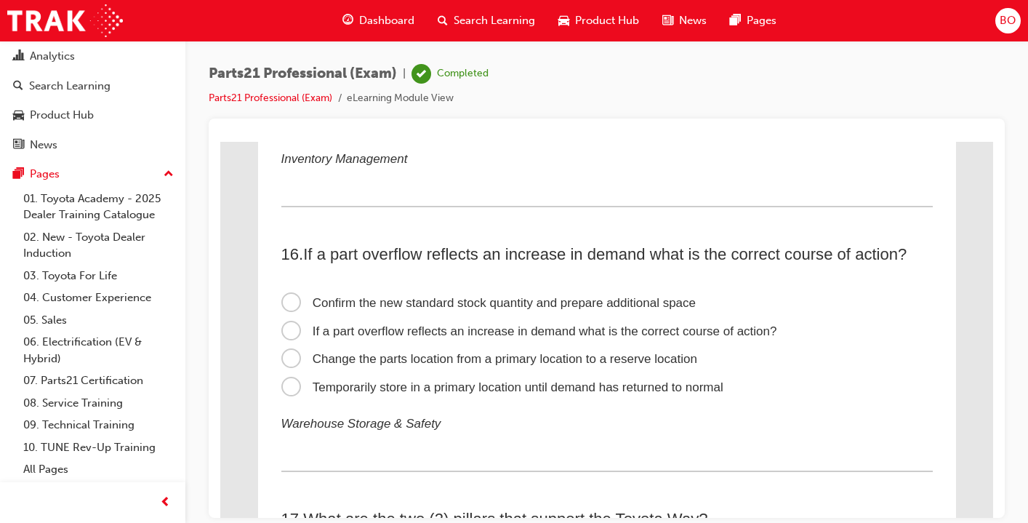
click at [297, 390] on span "Temporarily store in a primary location until demand has returned to normal" at bounding box center [502, 387] width 442 height 14
click at [220, 141] on input "Temporarily store in a primary location until demand has returned to normal" at bounding box center [220, 141] width 0 height 0
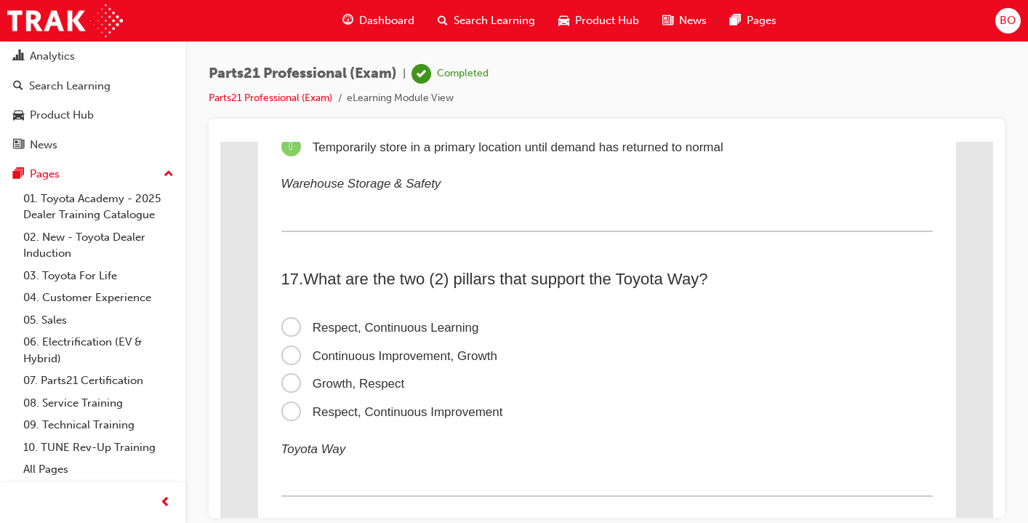
scroll to position [4485, 0]
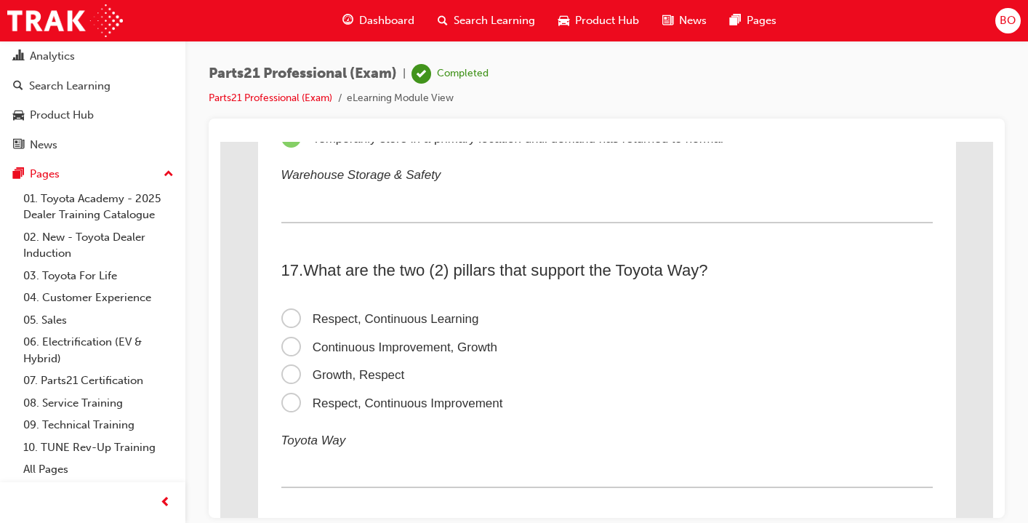
click at [297, 410] on span "Respect, Continuous Improvement" at bounding box center [392, 403] width 222 height 14
click at [220, 141] on input "Respect, Continuous Improvement" at bounding box center [220, 141] width 0 height 0
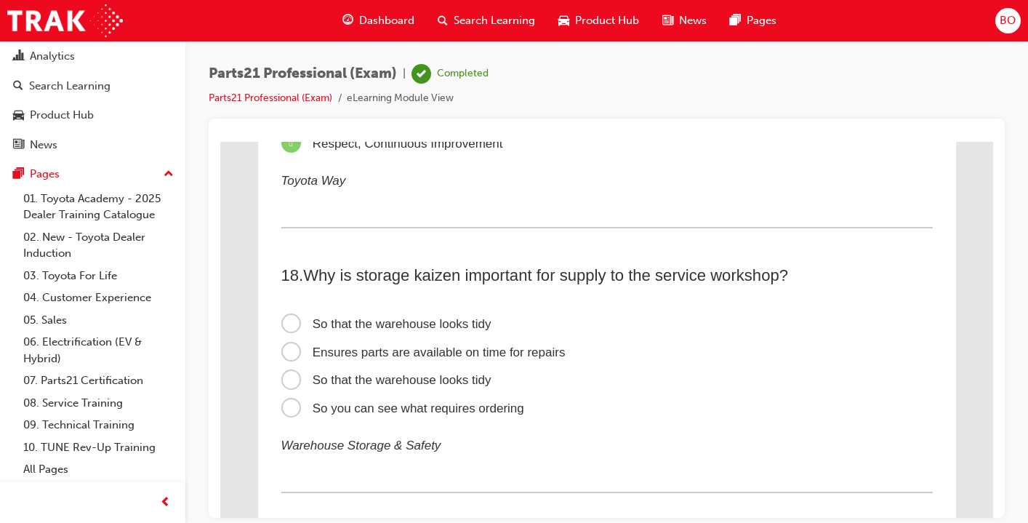
scroll to position [4746, 0]
click at [291, 357] on span "Ensures parts are available on time for repairs" at bounding box center [423, 350] width 284 height 14
click at [220, 141] on input "Ensures parts are available on time for repairs" at bounding box center [220, 141] width 0 height 0
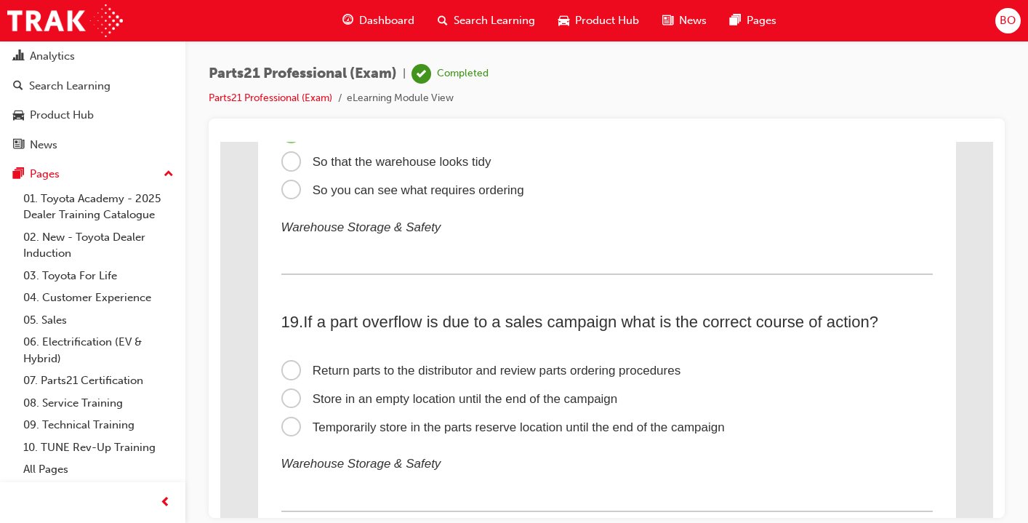
scroll to position [4983, 0]
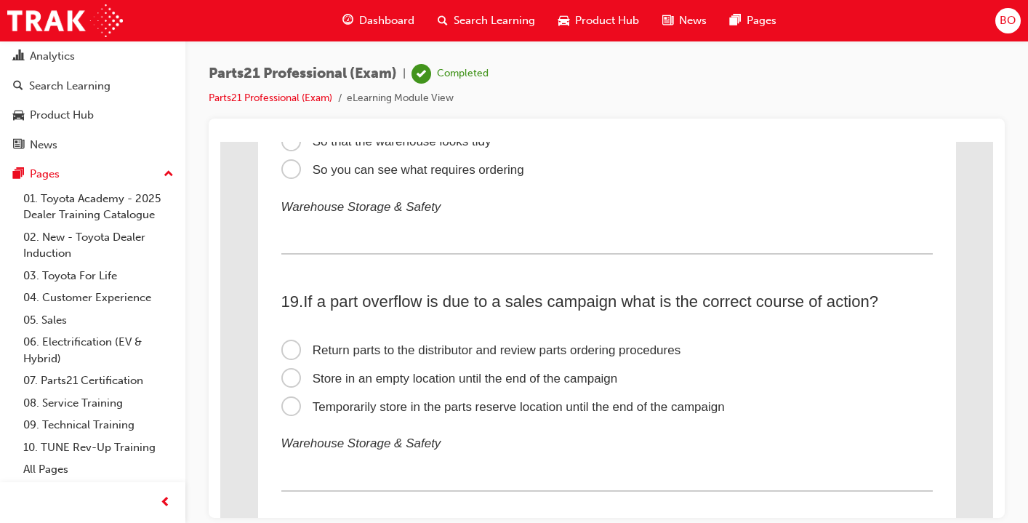
click at [294, 413] on span "Temporarily store in the parts reserve location until the end of the campaign" at bounding box center [503, 406] width 444 height 14
click at [220, 141] on input "Temporarily store in the parts reserve location until the end of the campaign" at bounding box center [220, 141] width 0 height 0
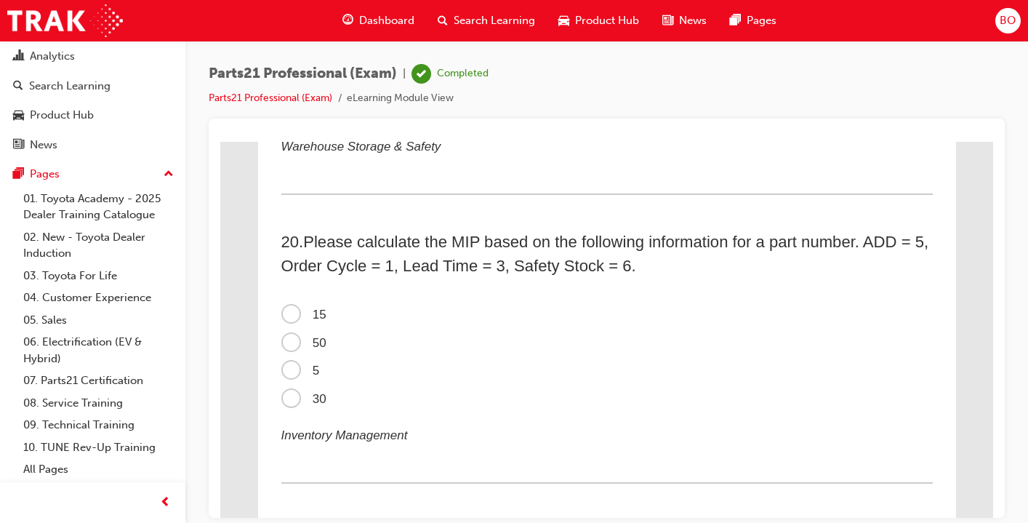
scroll to position [5283, 0]
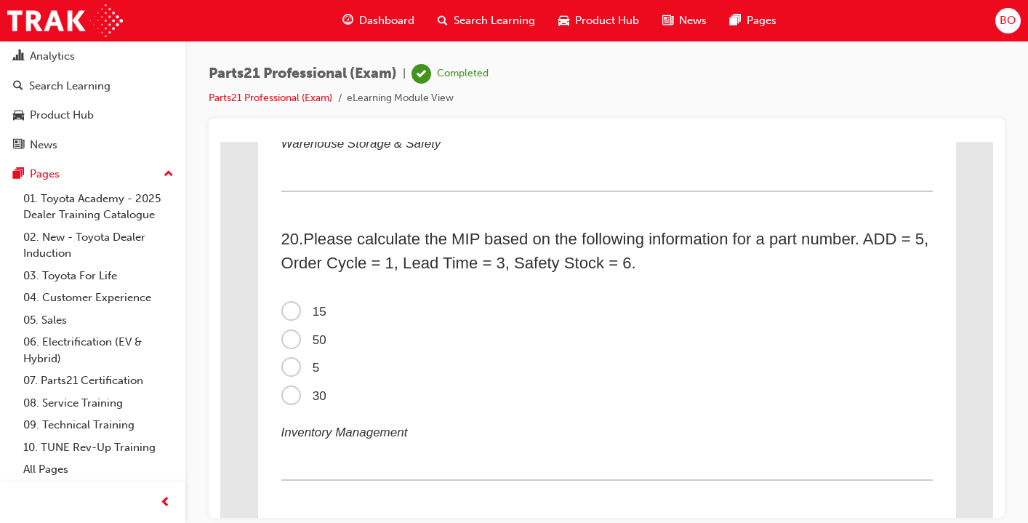
click at [295, 346] on span "50" at bounding box center [303, 339] width 45 height 14
click at [220, 141] on input "50" at bounding box center [220, 141] width 0 height 0
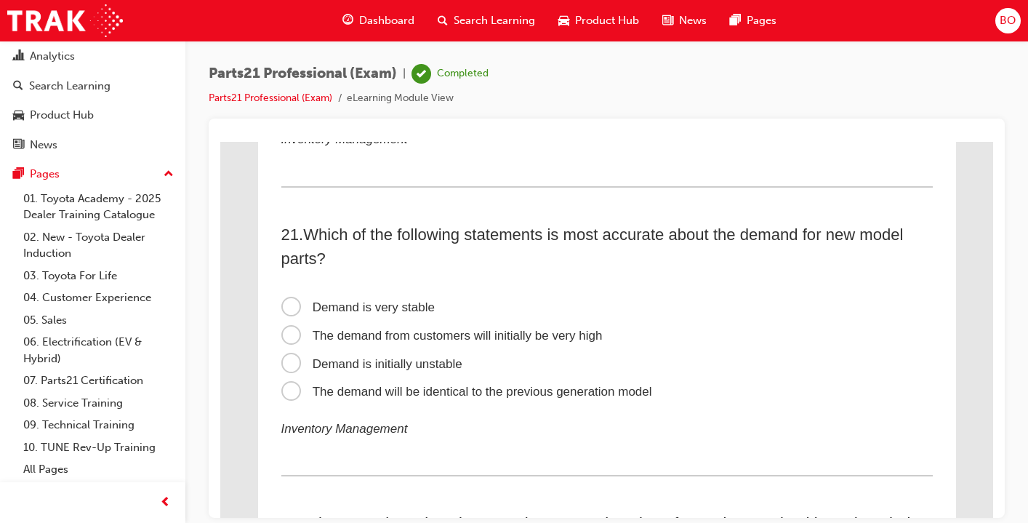
scroll to position [5582, 0]
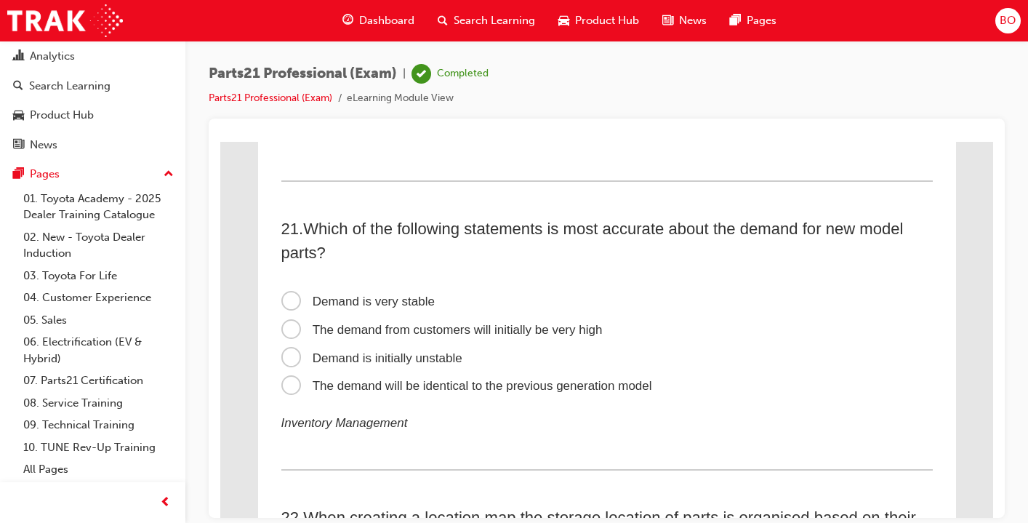
click at [299, 336] on span "The demand from customers will initially be very high" at bounding box center [441, 329] width 321 height 14
click at [220, 141] on input "The demand from customers will initially be very high" at bounding box center [220, 141] width 0 height 0
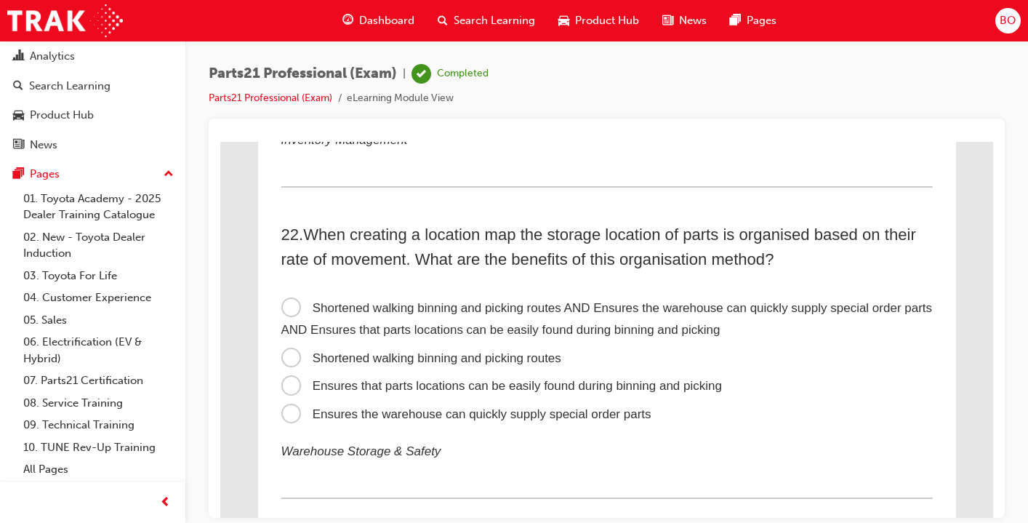
scroll to position [5869, 0]
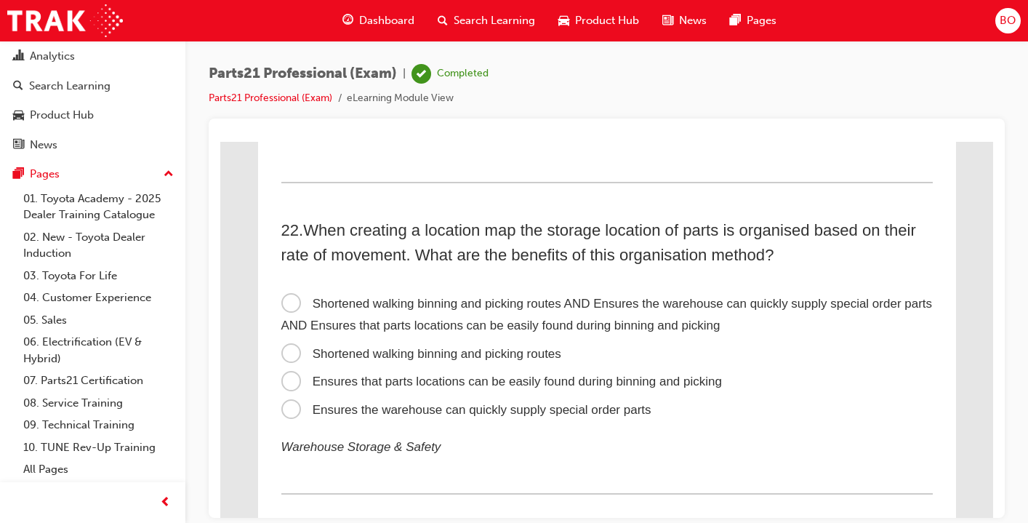
click at [297, 313] on span "Shortened walking binning and picking routes AND Ensures the warehouse can quic…" at bounding box center [607, 314] width 652 height 36
click at [220, 141] on input "Shortened walking binning and picking routes AND Ensures the warehouse can quic…" at bounding box center [220, 141] width 0 height 0
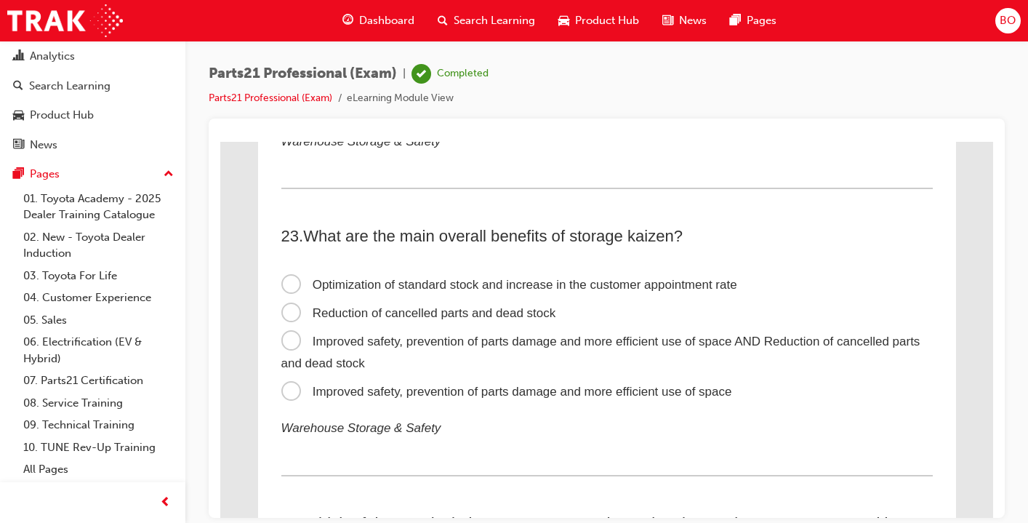
scroll to position [6177, 0]
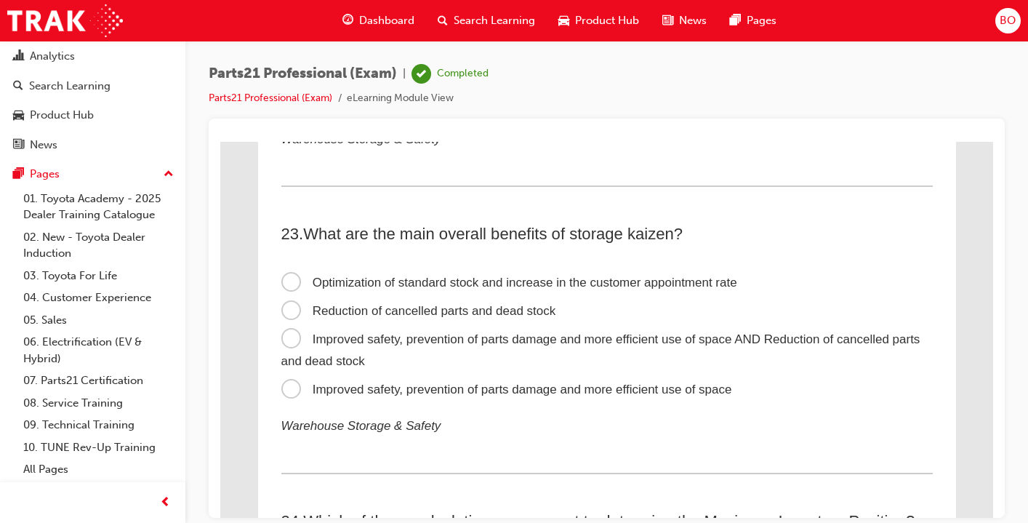
click at [290, 349] on span "Improved safety, prevention of parts damage and more efficient use of space AND…" at bounding box center [600, 350] width 639 height 36
click at [220, 141] on input "Improved safety, prevention of parts damage and more efficient use of space AND…" at bounding box center [220, 141] width 0 height 0
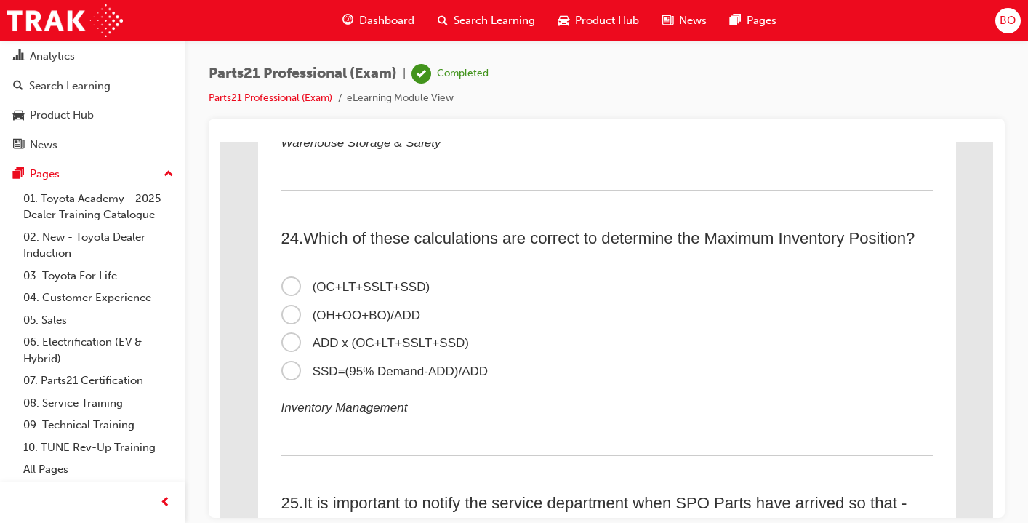
scroll to position [6460, 0]
click at [295, 292] on span "(OC+LT+SSLT+SSD)" at bounding box center [355, 286] width 149 height 14
click at [220, 141] on input "(OC+LT+SSLT+SSD)" at bounding box center [220, 141] width 0 height 0
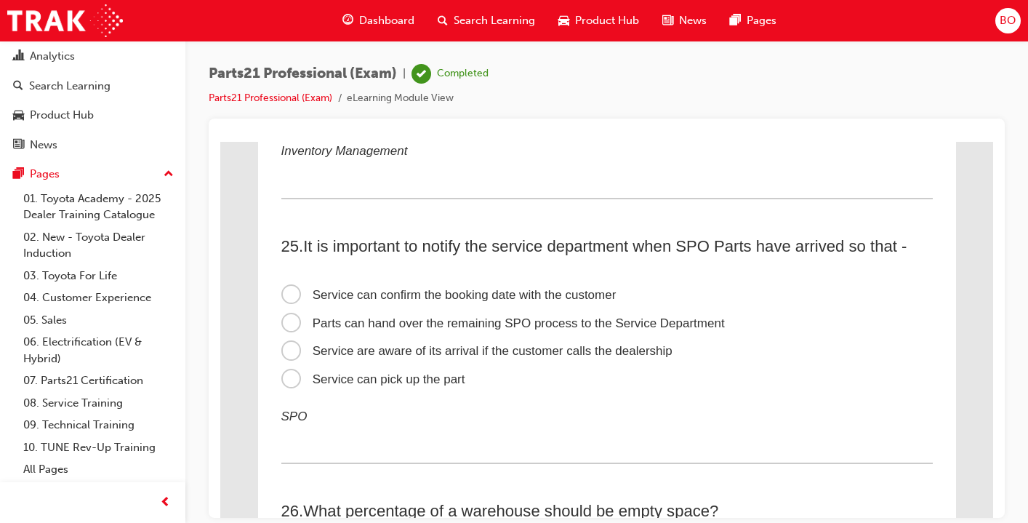
scroll to position [6724, 0]
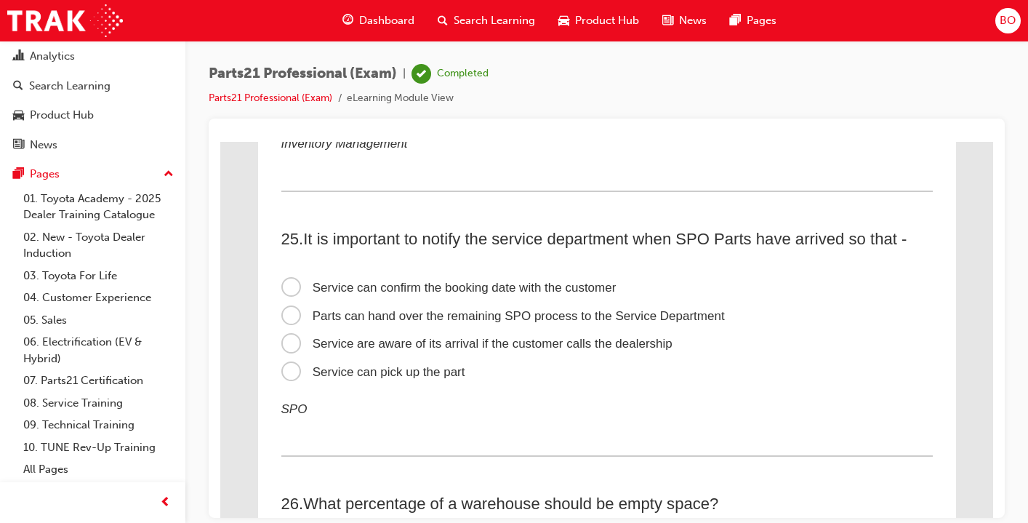
click at [295, 294] on span "Service can confirm the booking date with the customer" at bounding box center [448, 287] width 335 height 14
click at [220, 141] on input "Service can confirm the booking date with the customer" at bounding box center [220, 141] width 0 height 0
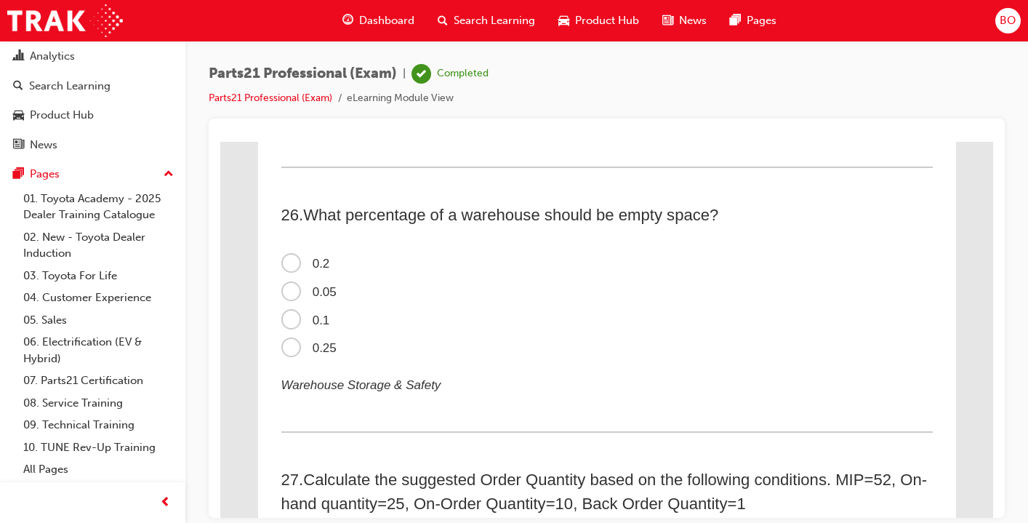
scroll to position [67, 0]
click at [295, 270] on span "0.2" at bounding box center [305, 263] width 49 height 14
click at [220, 141] on input "0.2" at bounding box center [220, 141] width 0 height 0
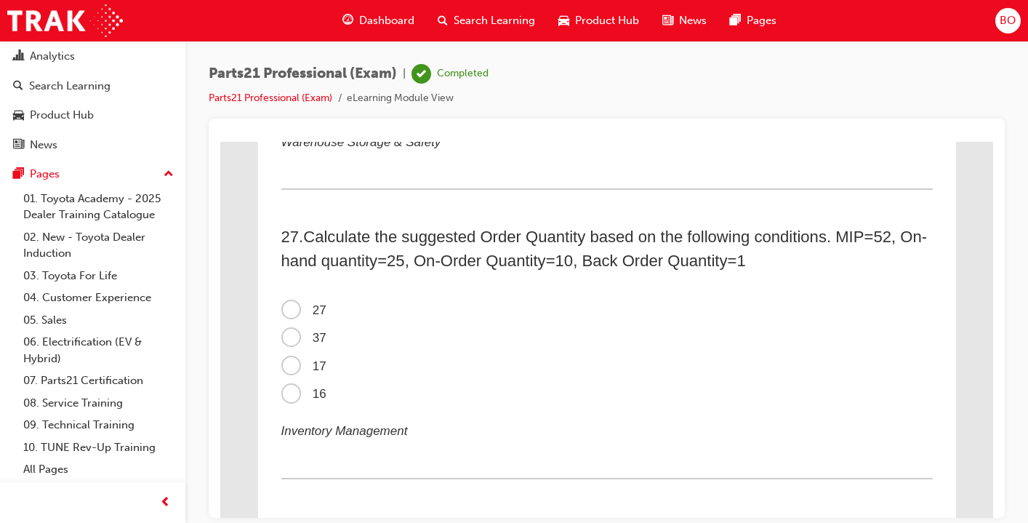
scroll to position [7255, 0]
click at [295, 270] on span "Calculate the suggested Order Quantity based on the following conditions. MIP=5…" at bounding box center [604, 249] width 647 height 42
click at [300, 401] on span "16" at bounding box center [303, 394] width 45 height 14
click at [220, 141] on input "16" at bounding box center [220, 141] width 0 height 0
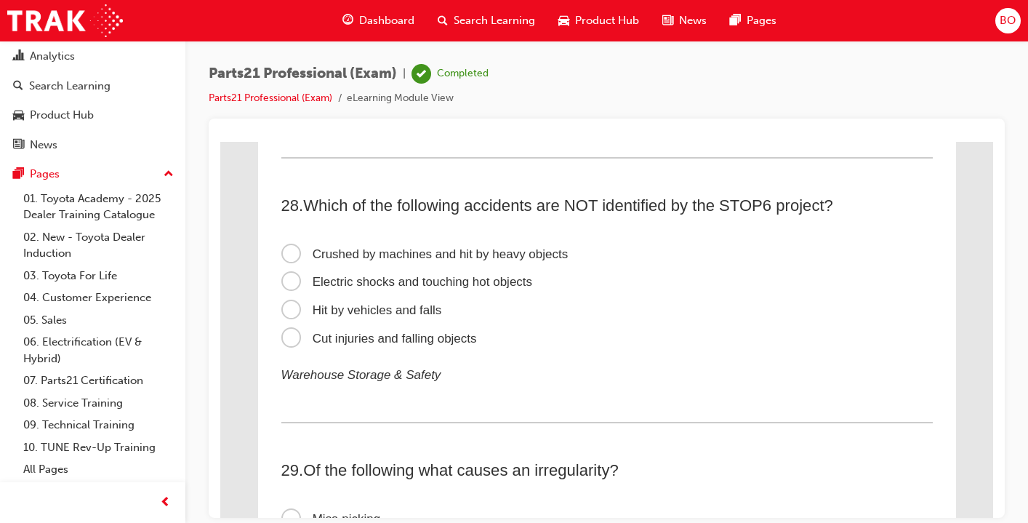
scroll to position [7578, 0]
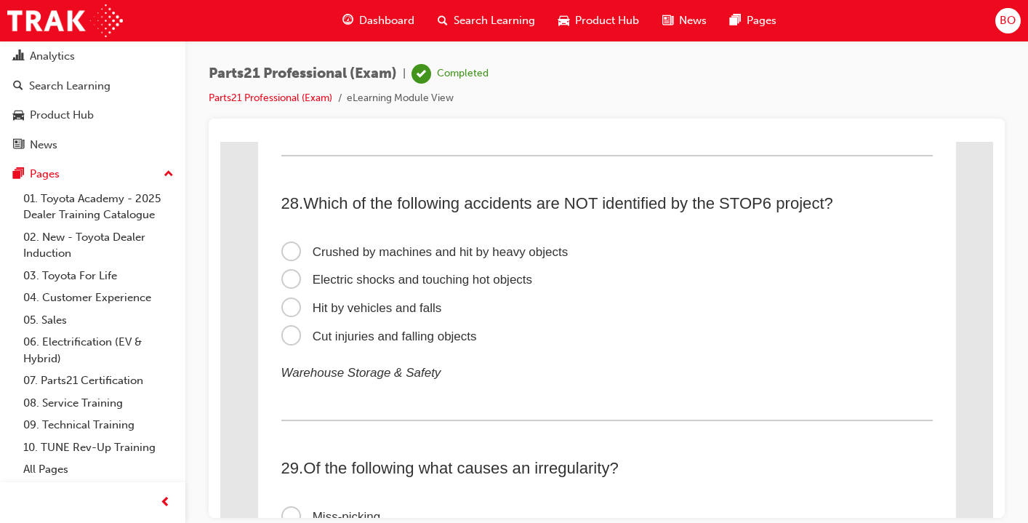
click at [300, 258] on span "Crushed by machines and hit by heavy objects" at bounding box center [424, 251] width 287 height 14
click at [220, 141] on input "Crushed by machines and hit by heavy objects" at bounding box center [220, 141] width 0 height 0
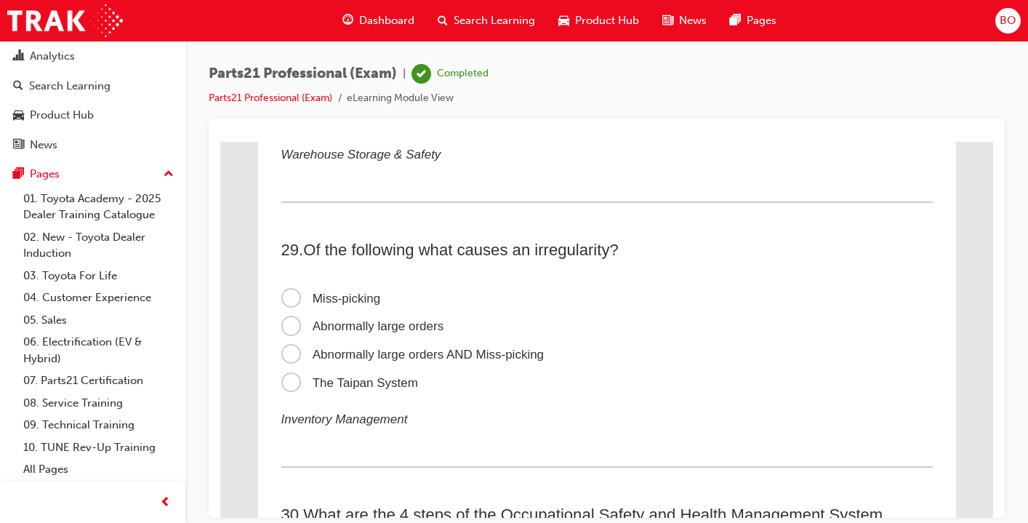
scroll to position [7802, 0]
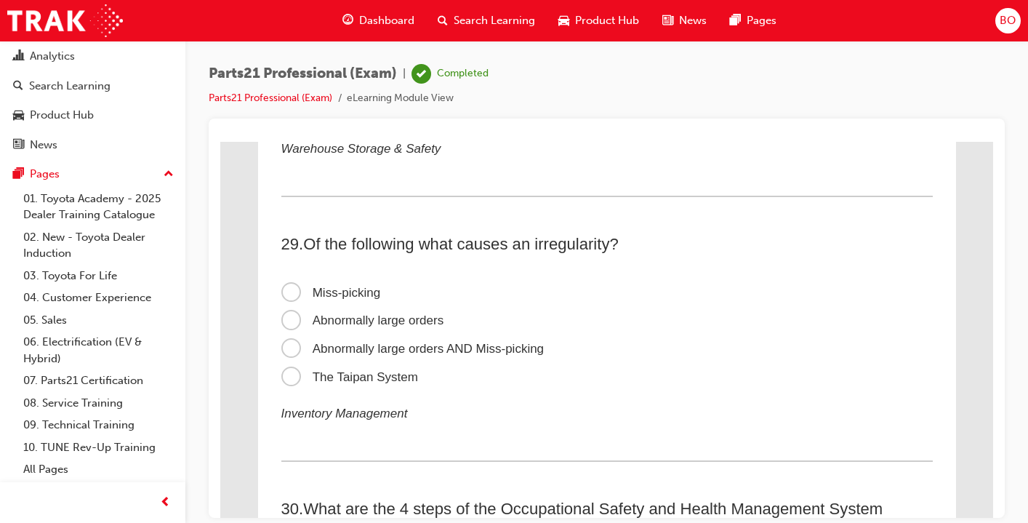
click at [294, 355] on span "Abnormally large orders AND Miss-picking" at bounding box center [412, 348] width 263 height 14
click at [220, 141] on input "Abnormally large orders AND Miss-picking" at bounding box center [220, 141] width 0 height 0
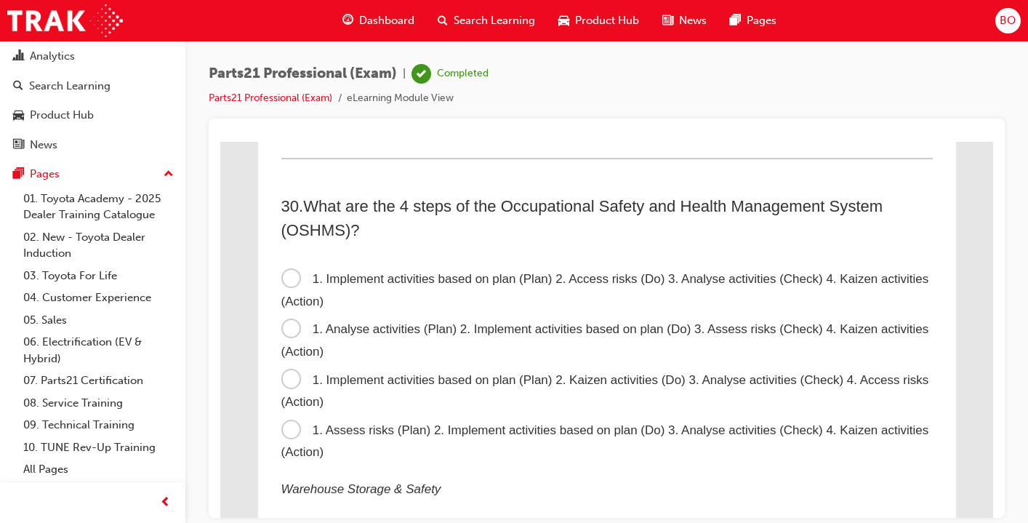
scroll to position [8107, 0]
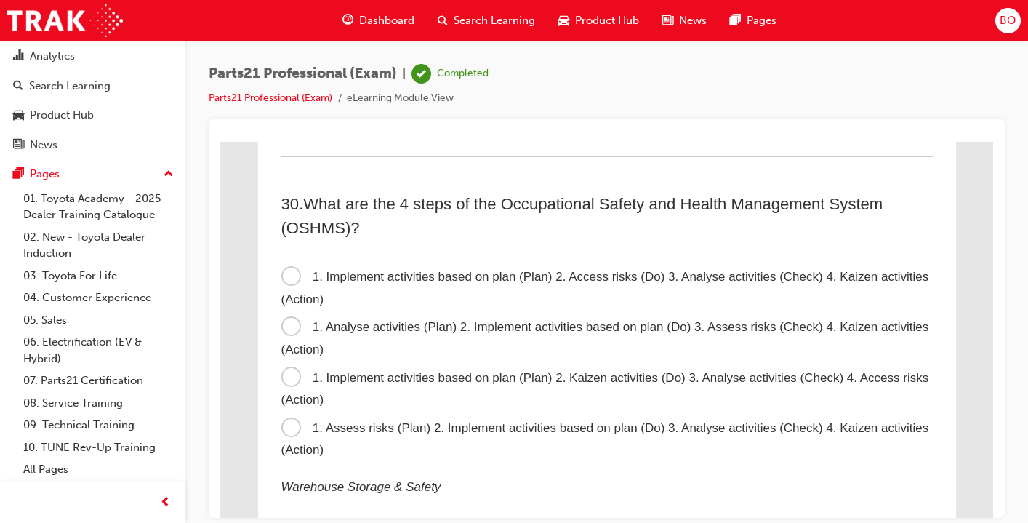
click at [293, 431] on span "1. Assess risks (Plan) 2. Implement activities based on plan (Do) 3. Analyse ac…" at bounding box center [605, 438] width 648 height 36
click at [220, 141] on input "1. Assess risks (Plan) 2. Implement activities based on plan (Do) 3. Analyse ac…" at bounding box center [220, 141] width 0 height 0
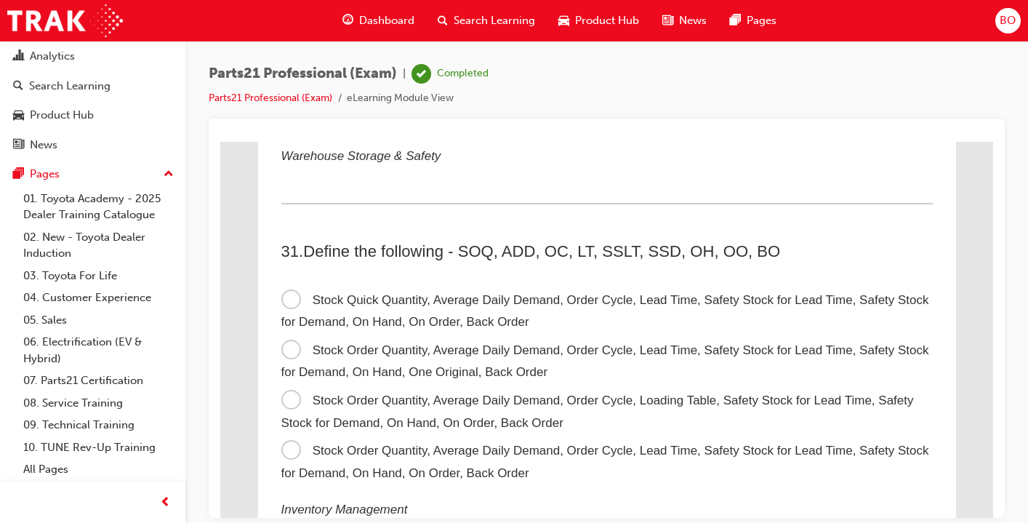
scroll to position [8459, 0]
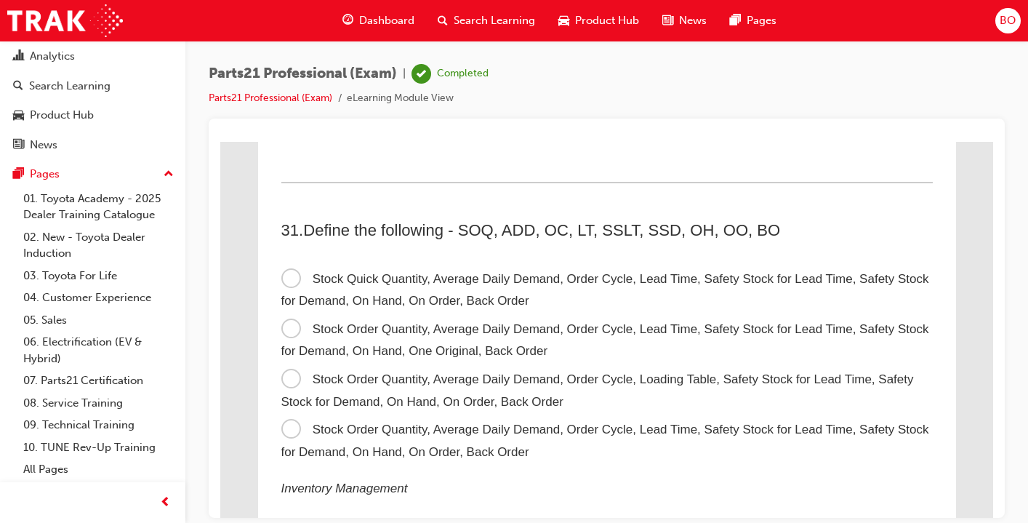
click at [295, 395] on span "Stock Order Quantity, Average Daily Demand, Order Cycle, Loading Table, Safety …" at bounding box center [597, 390] width 633 height 36
click at [220, 141] on input "Stock Order Quantity, Average Daily Demand, Order Cycle, Loading Table, Safety …" at bounding box center [220, 141] width 0 height 0
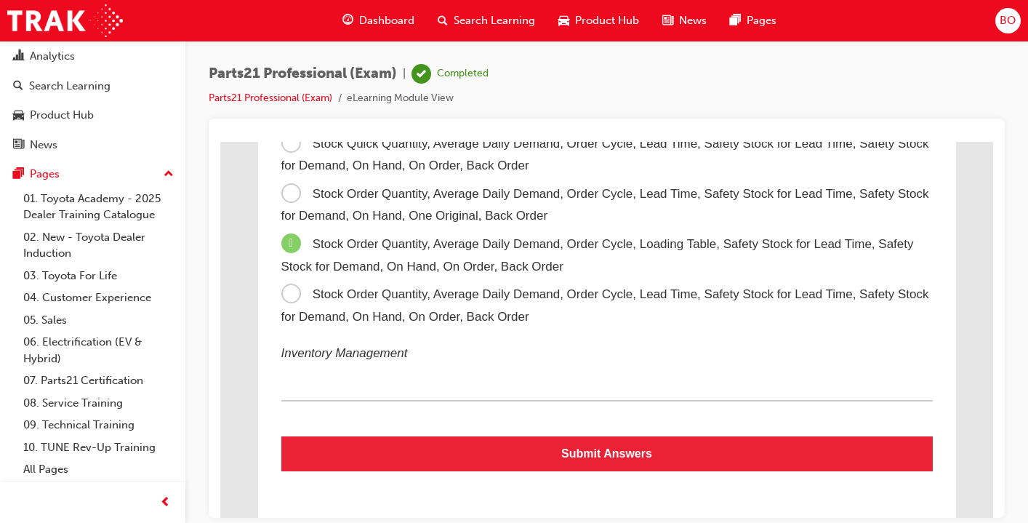
scroll to position [8608, 0]
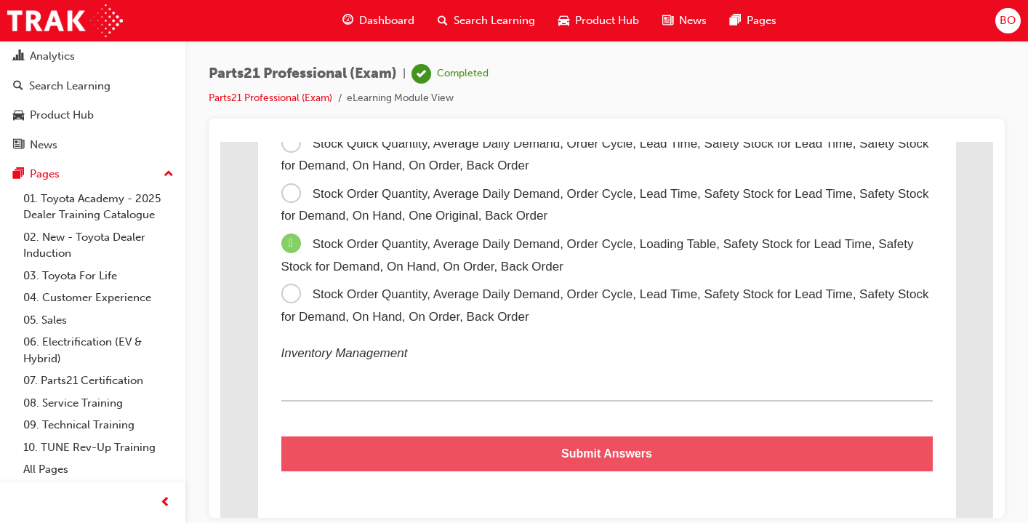
click at [602, 447] on button "Submit Answers" at bounding box center [607, 453] width 652 height 35
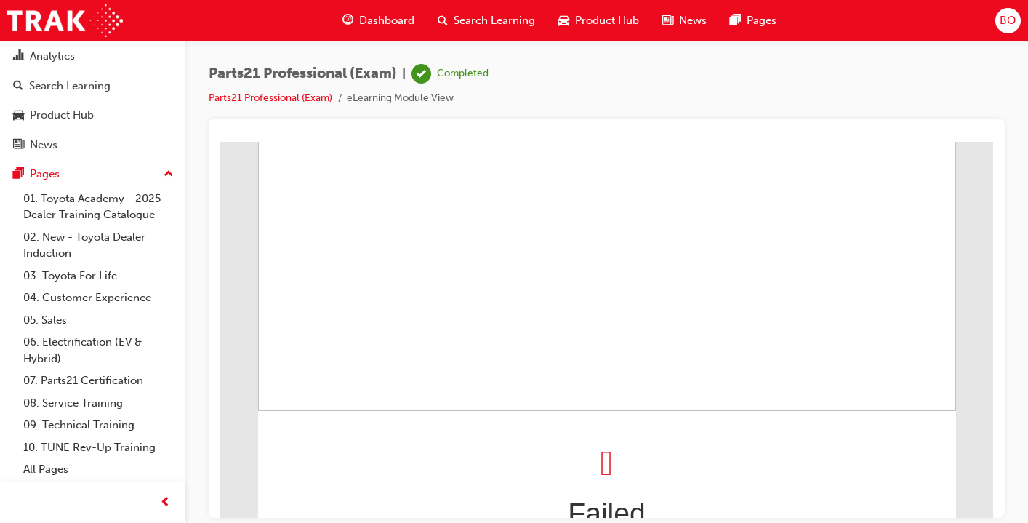
scroll to position [123, 0]
click at [281, 95] on link "Parts21 Professional (Exam)" at bounding box center [271, 98] width 124 height 12
